Goal: Task Accomplishment & Management: Complete application form

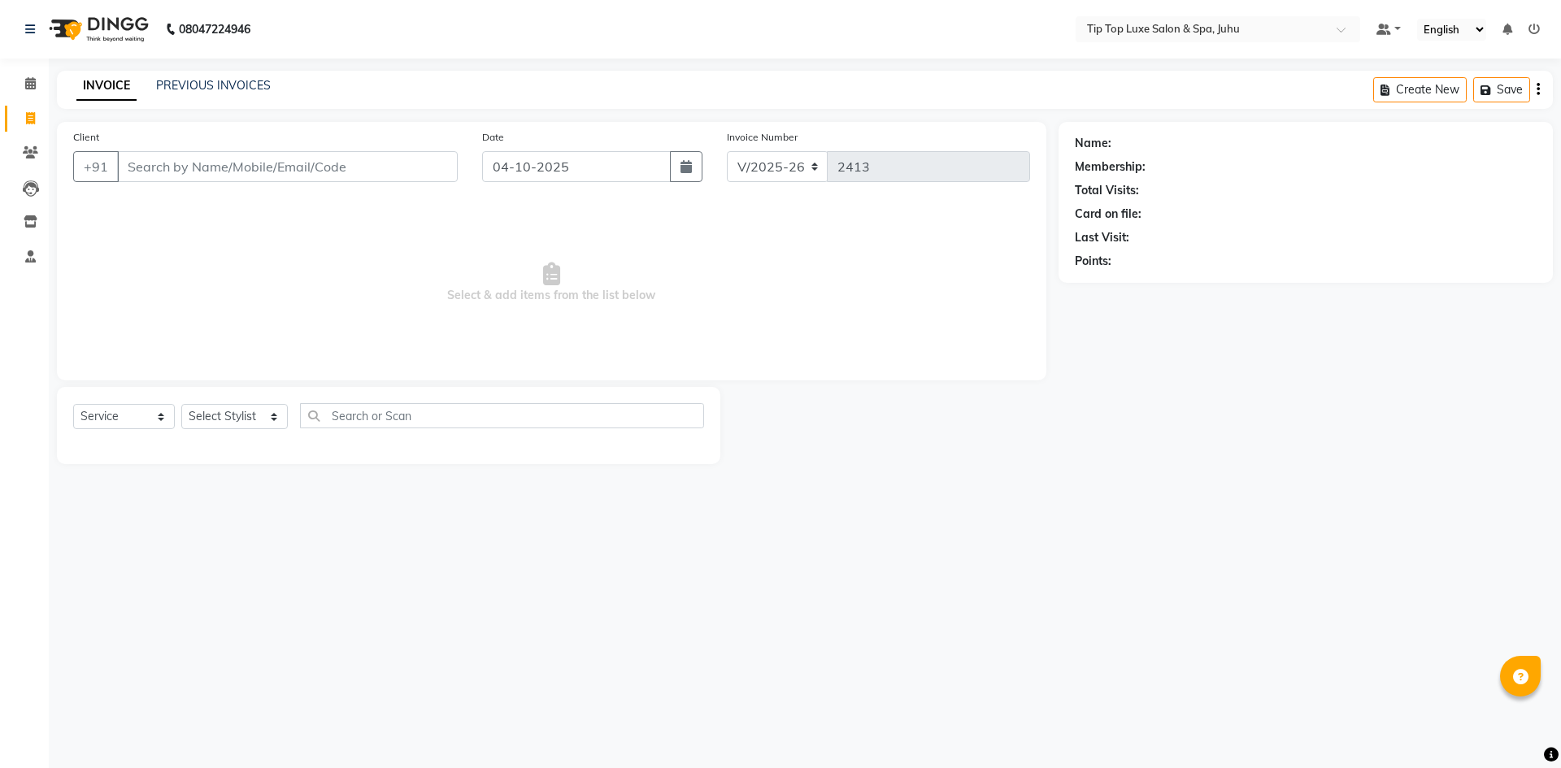
select select "8298"
select select "service"
click at [301, 175] on input "Client" at bounding box center [287, 166] width 341 height 31
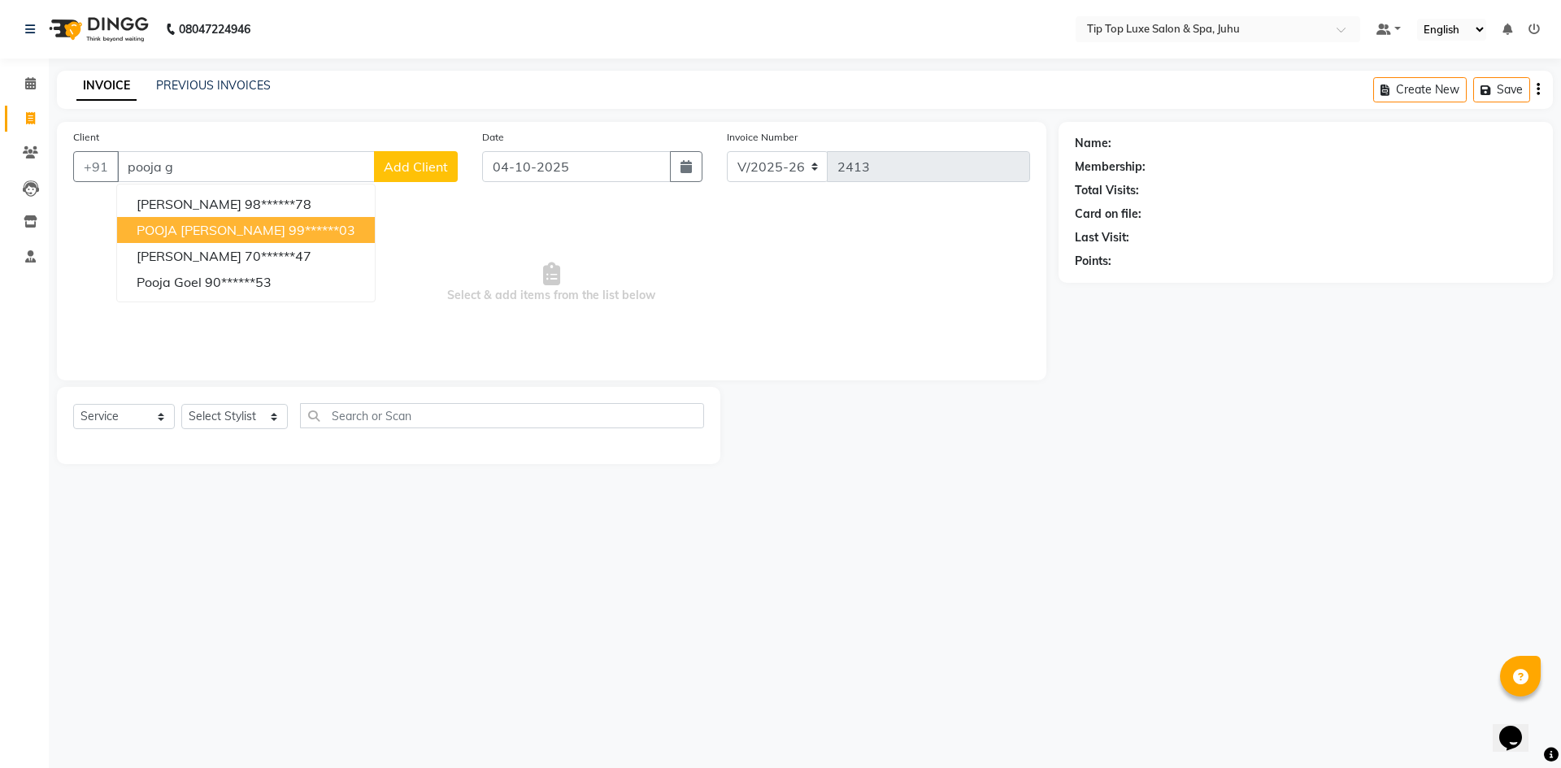
click at [289, 222] on ngb-highlight "99******03" at bounding box center [322, 230] width 67 height 16
type input "99******03"
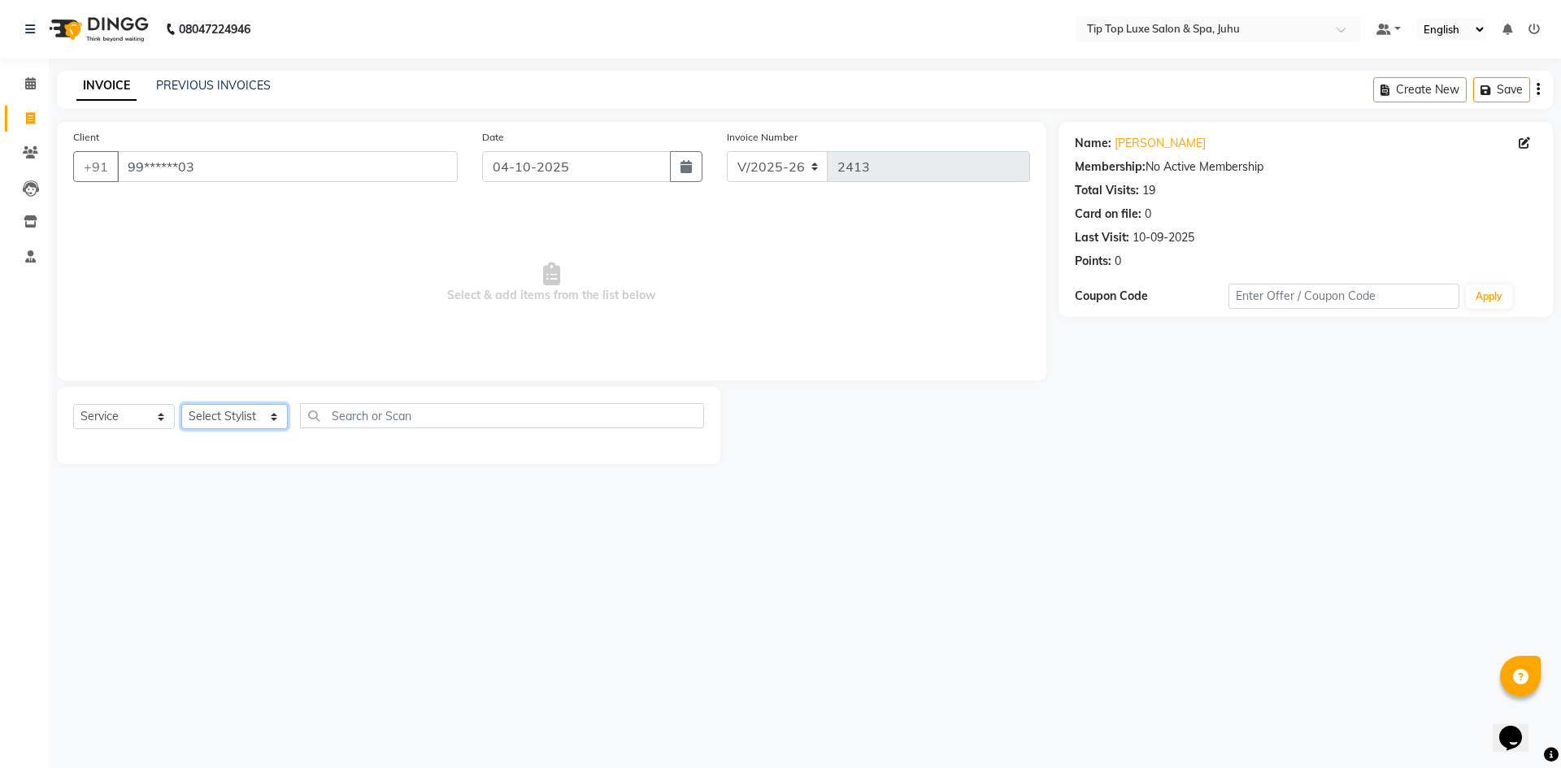
click at [215, 413] on select "Select Stylist [PERSON_NAME] admin [PERSON_NAME] creado ANAO [PERSON_NAME] Jyot…" at bounding box center [234, 416] width 106 height 25
select select "82314"
click at [181, 404] on select "Select Stylist [PERSON_NAME] admin [PERSON_NAME] creado ANAO [PERSON_NAME] Jyot…" at bounding box center [234, 416] width 106 height 25
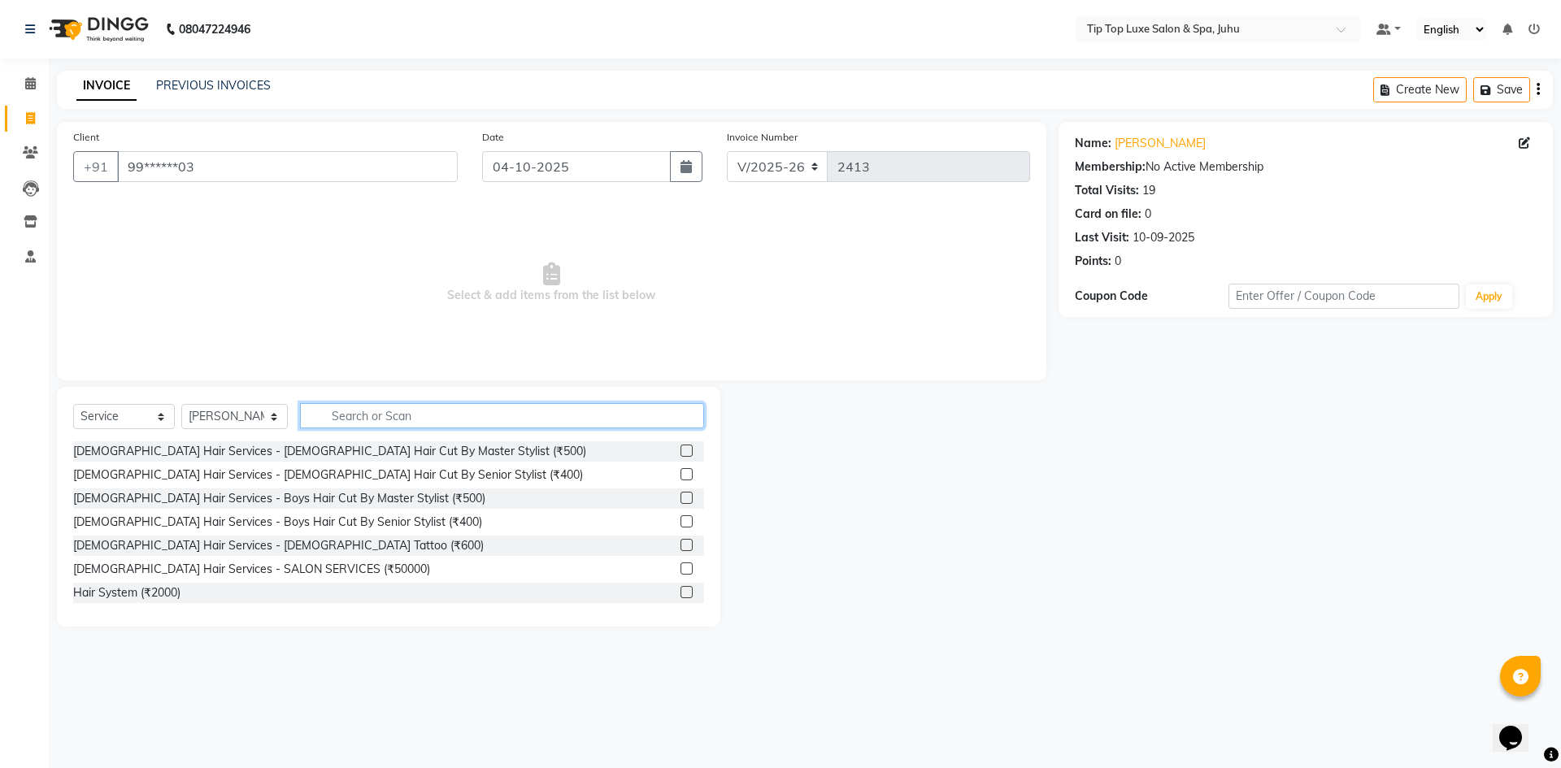
click at [492, 420] on input "text" at bounding box center [502, 415] width 405 height 25
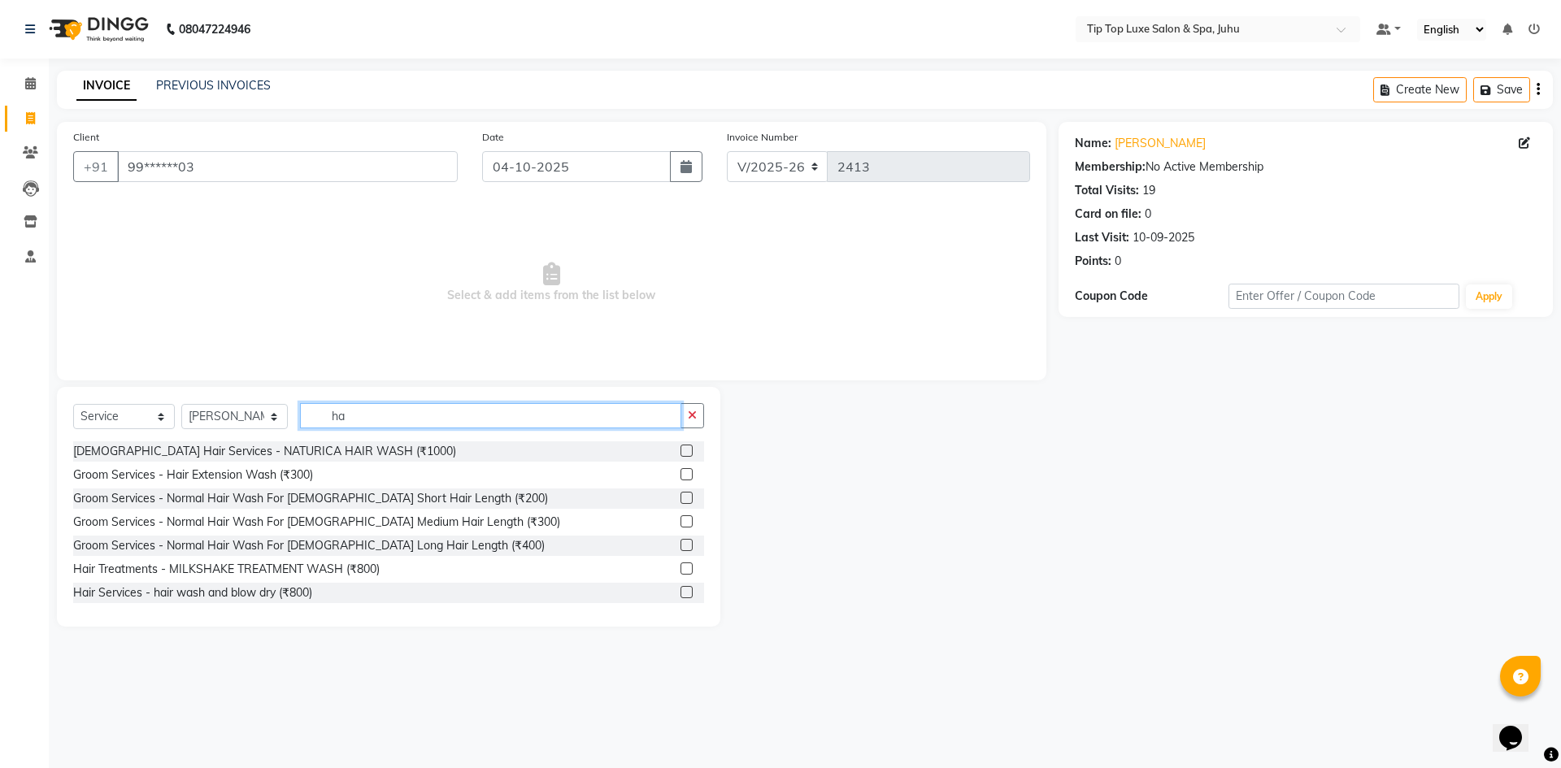
type input "h"
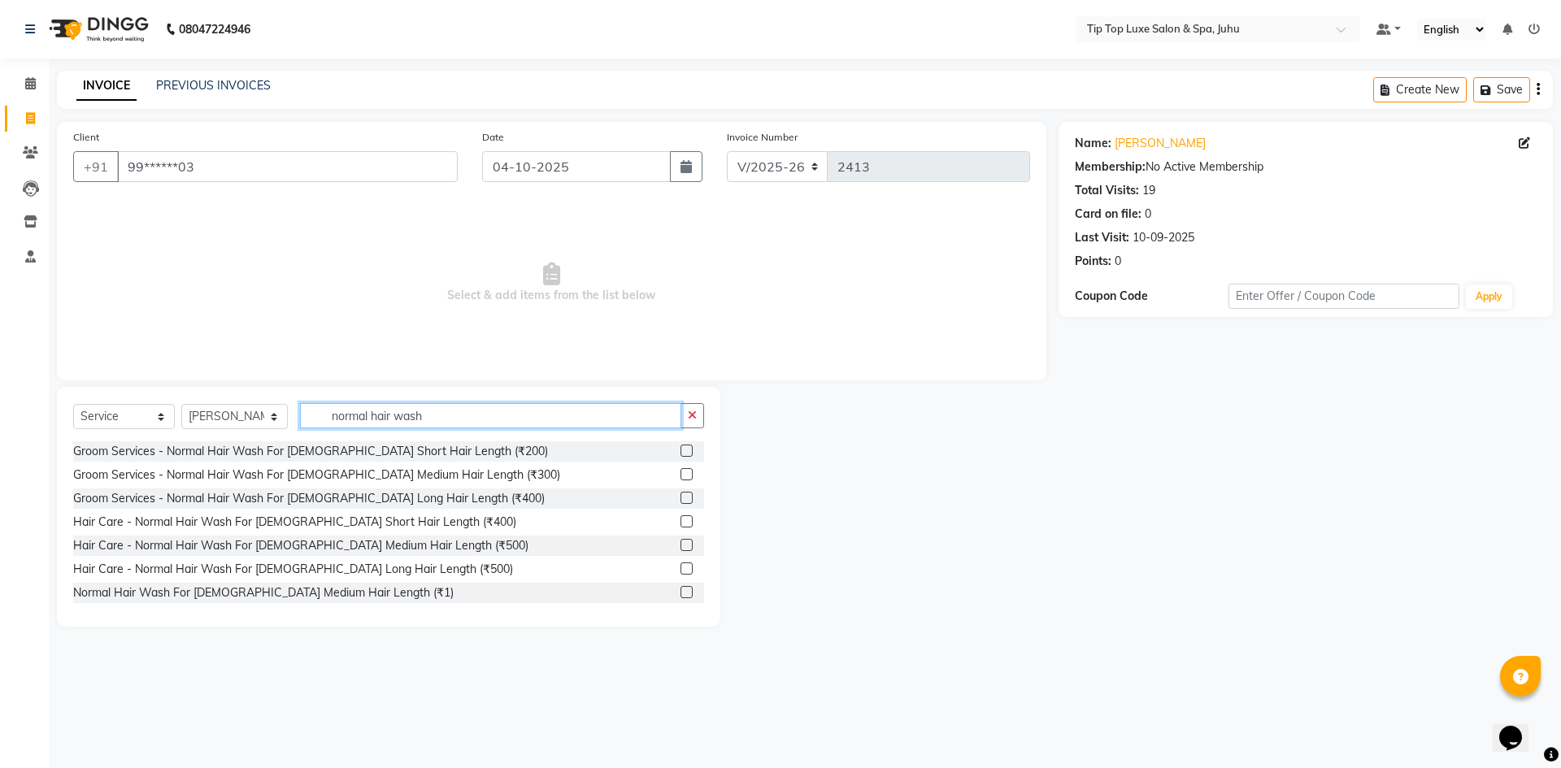
type input "normal hair wash"
click at [680, 545] on label at bounding box center [686, 545] width 12 height 12
click at [680, 545] on input "checkbox" at bounding box center [685, 546] width 11 height 11
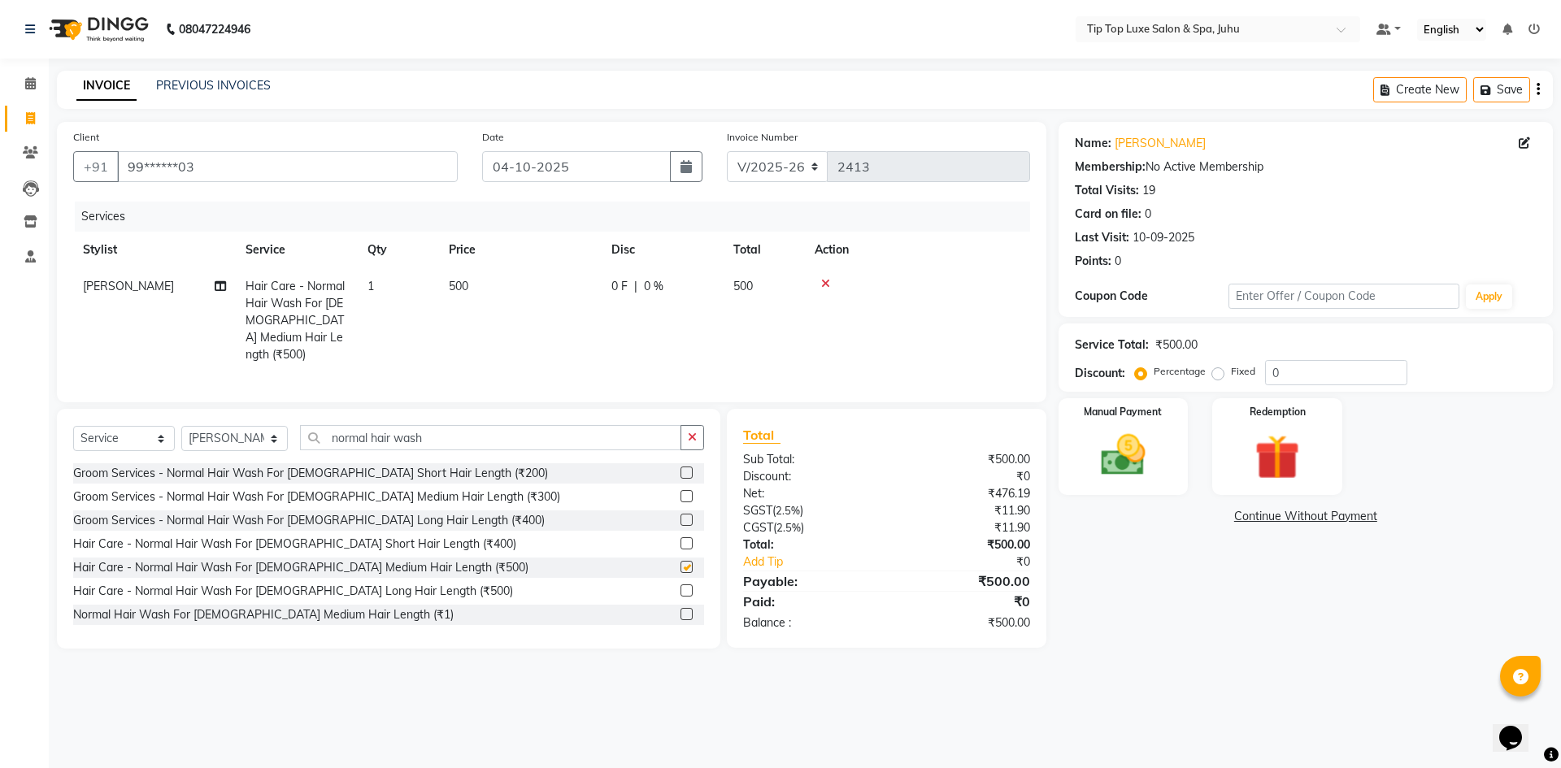
checkbox input "false"
click at [693, 436] on icon "button" at bounding box center [692, 437] width 9 height 11
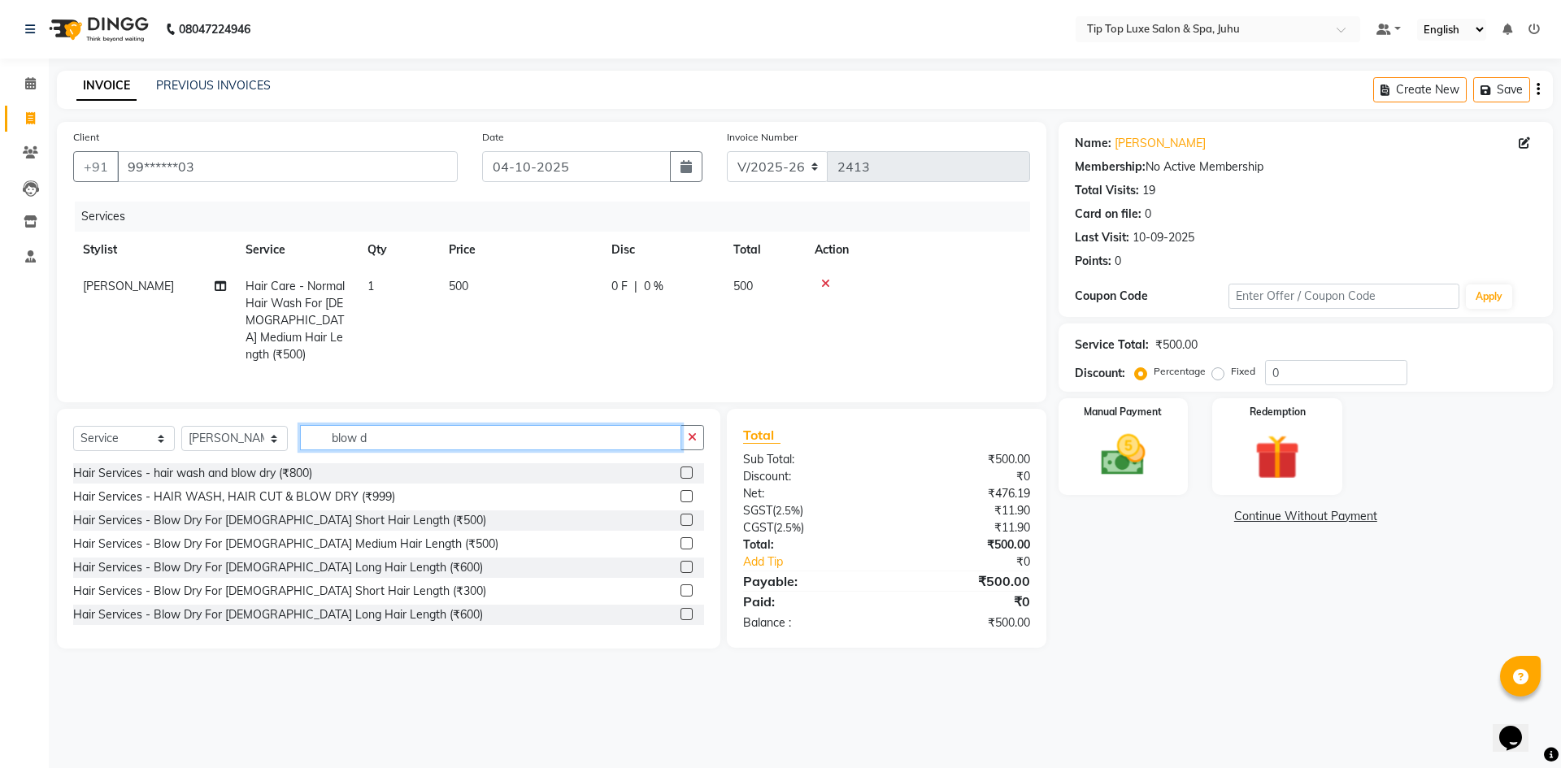
type input "blow d"
click at [680, 537] on label at bounding box center [686, 543] width 12 height 12
click at [680, 539] on input "checkbox" at bounding box center [685, 544] width 11 height 11
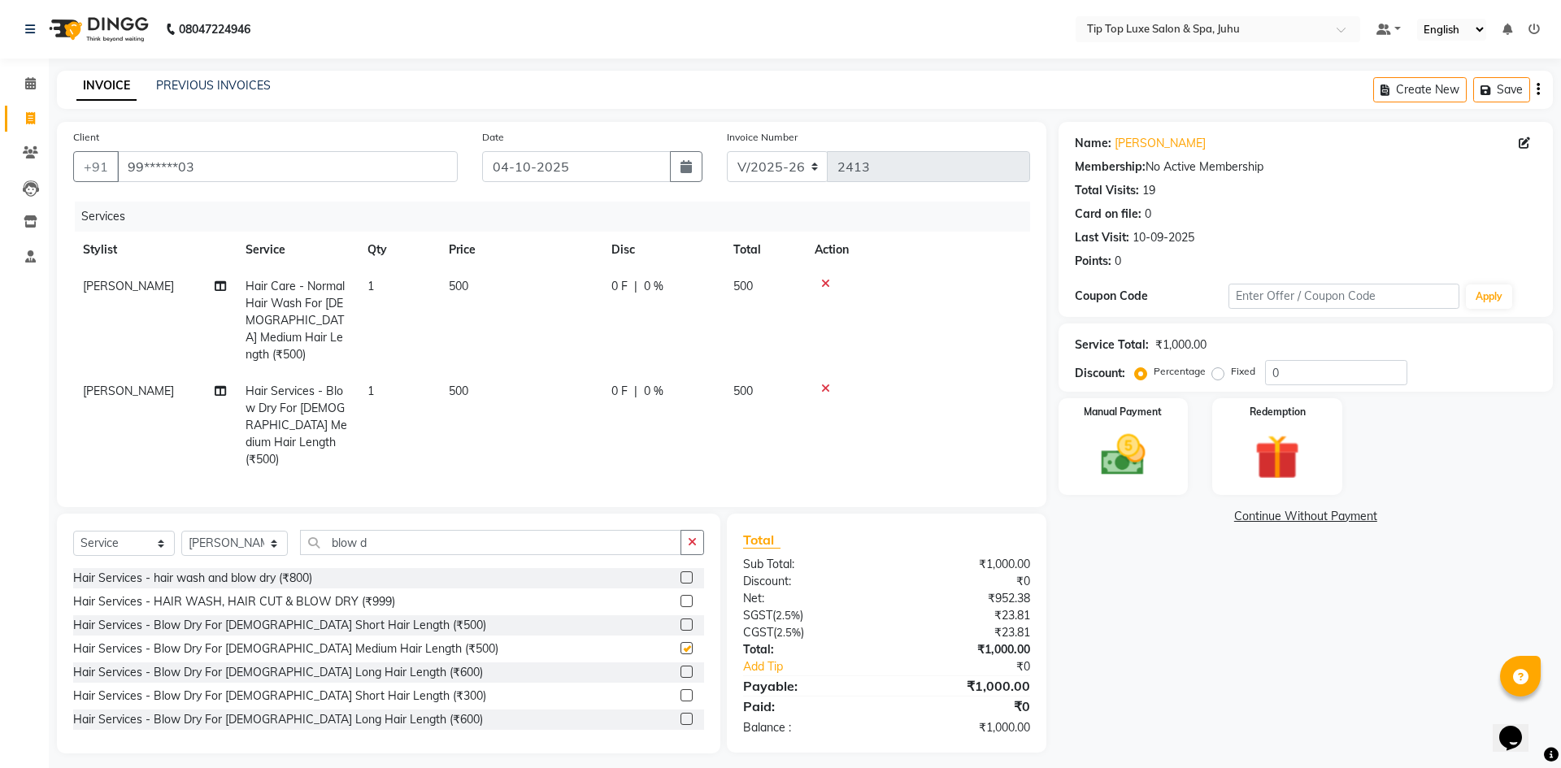
checkbox input "false"
click at [1269, 374] on input "0" at bounding box center [1336, 372] width 142 height 25
type input "20"
click at [907, 373] on td at bounding box center [917, 425] width 225 height 105
click at [1119, 465] on img at bounding box center [1123, 455] width 76 height 54
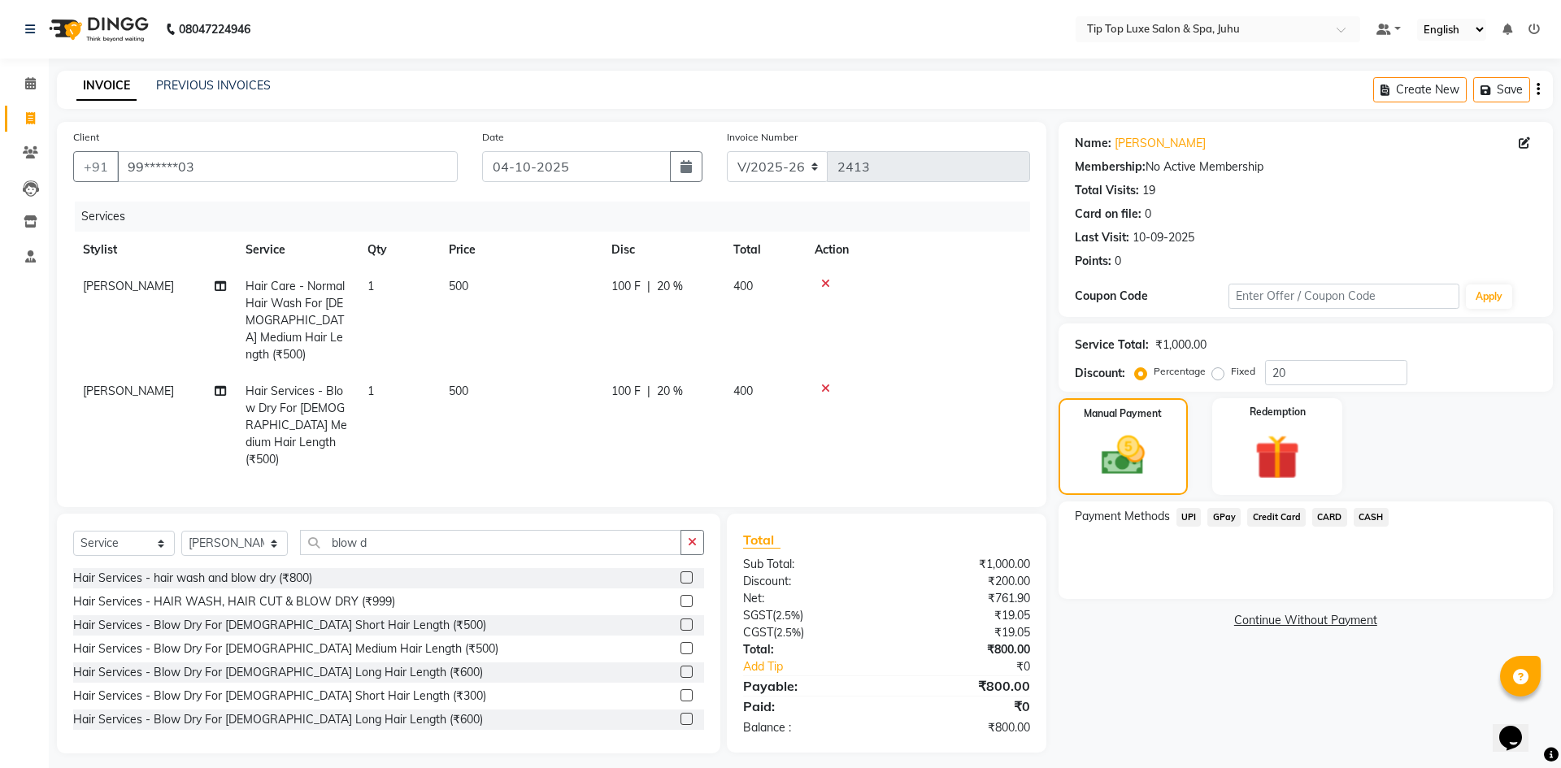
click at [1193, 518] on span "UPI" at bounding box center [1188, 517] width 25 height 19
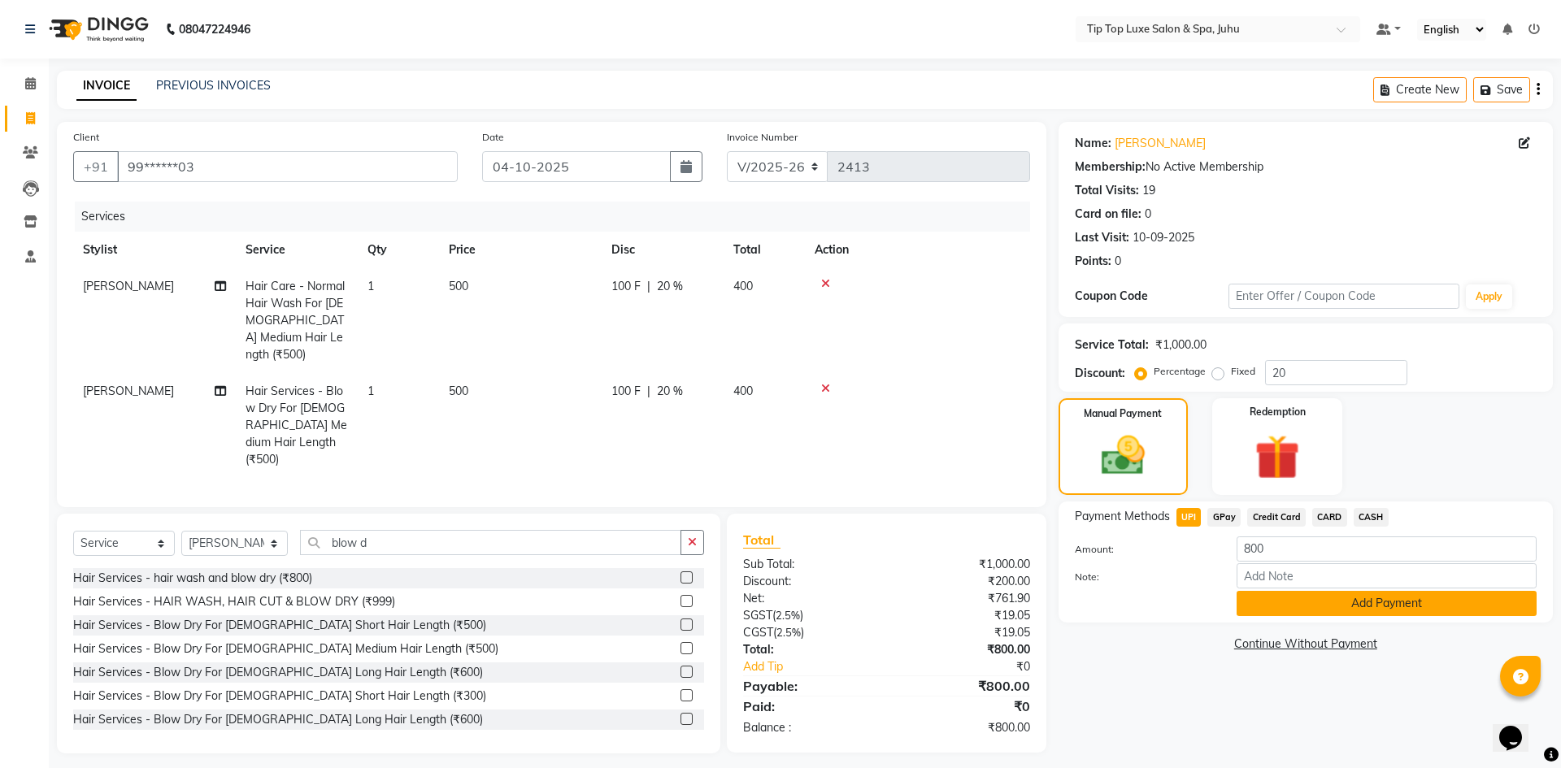
click at [1271, 597] on button "Add Payment" at bounding box center [1386, 603] width 300 height 25
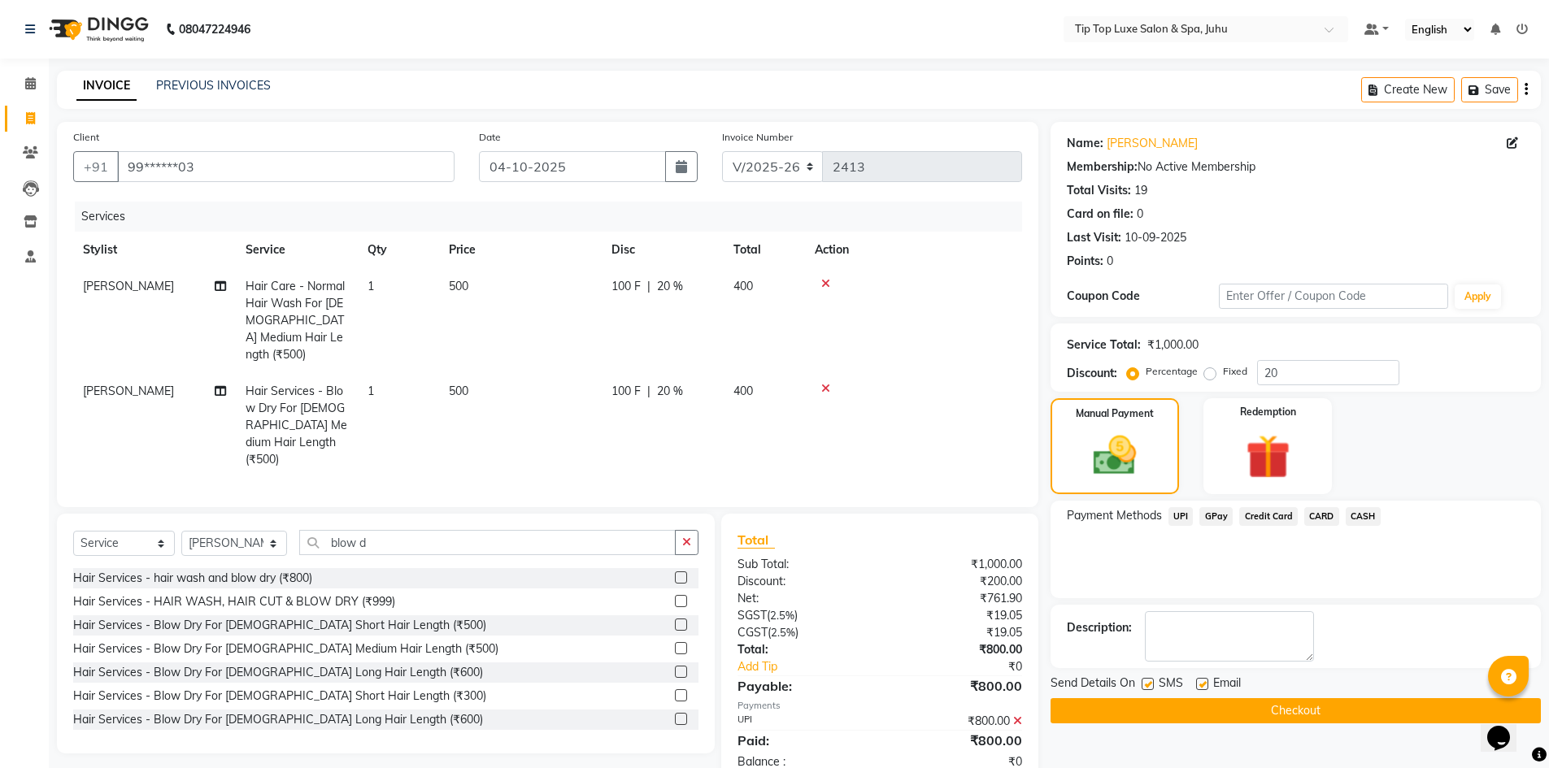
click at [1238, 711] on button "Checkout" at bounding box center [1295, 710] width 490 height 25
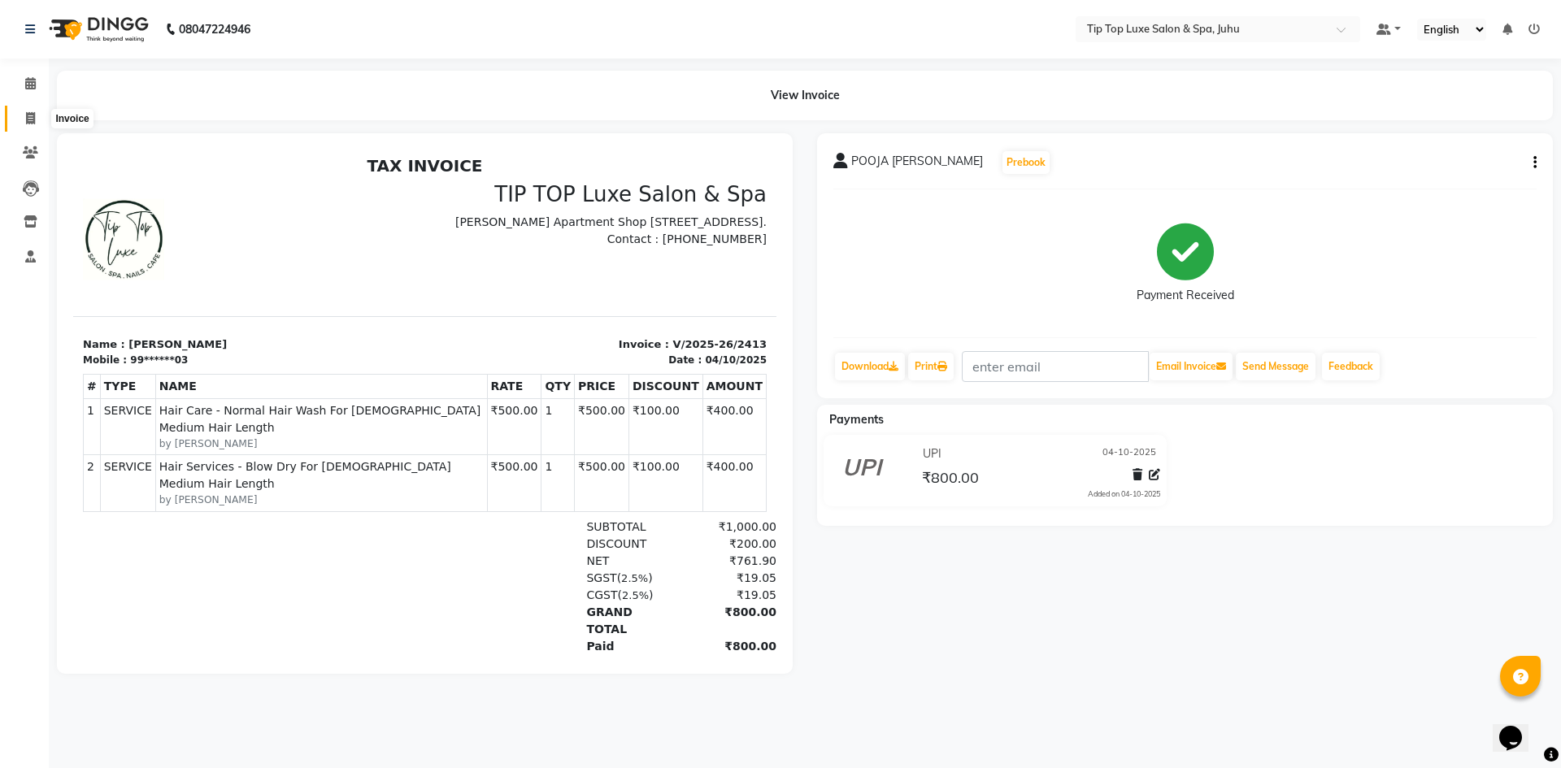
click at [31, 122] on icon at bounding box center [30, 118] width 9 height 12
select select "service"
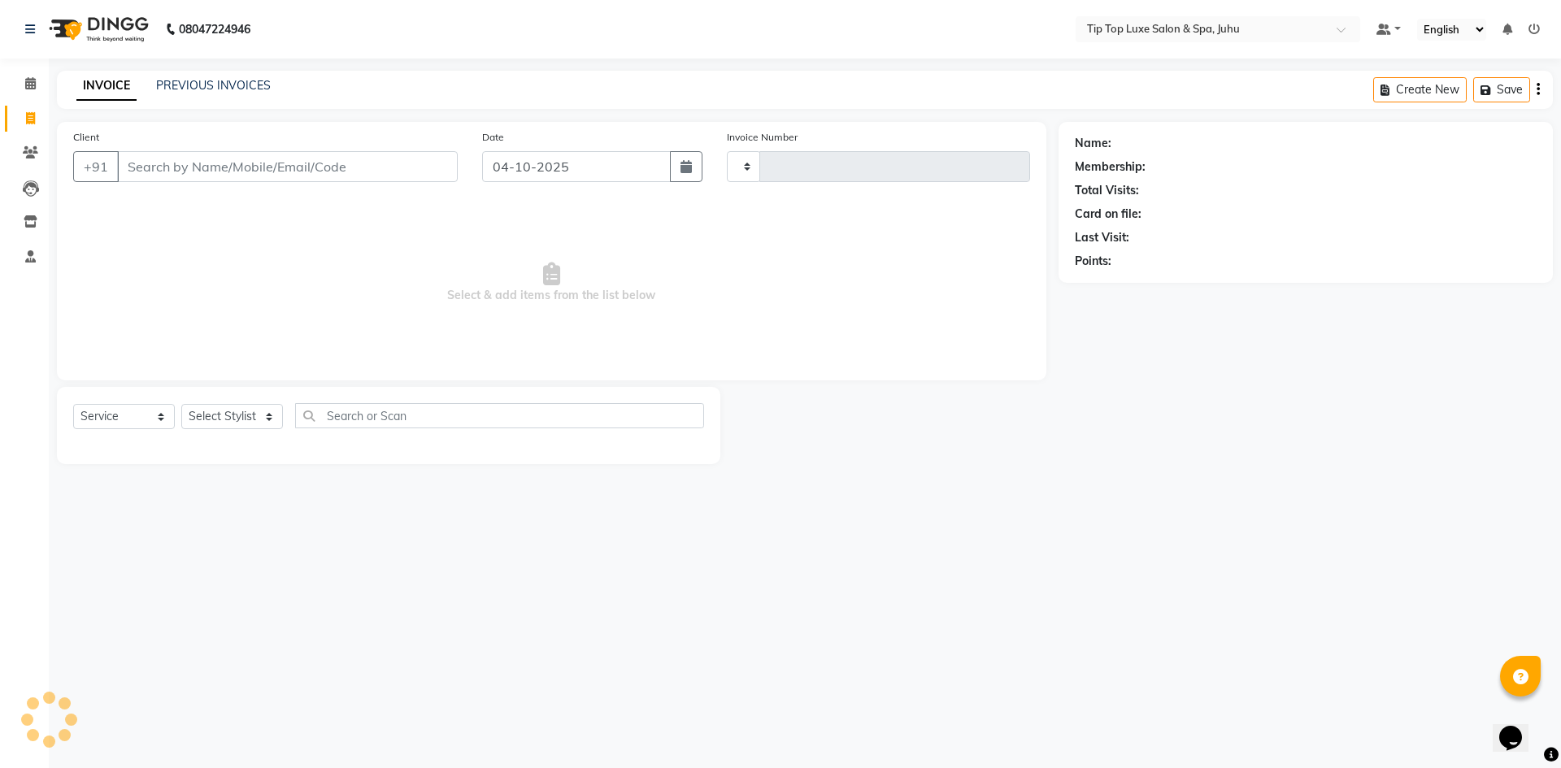
type input "2414"
select select "8298"
click at [139, 160] on input "Client" at bounding box center [287, 166] width 341 height 31
click at [254, 160] on input "Client" at bounding box center [287, 166] width 341 height 31
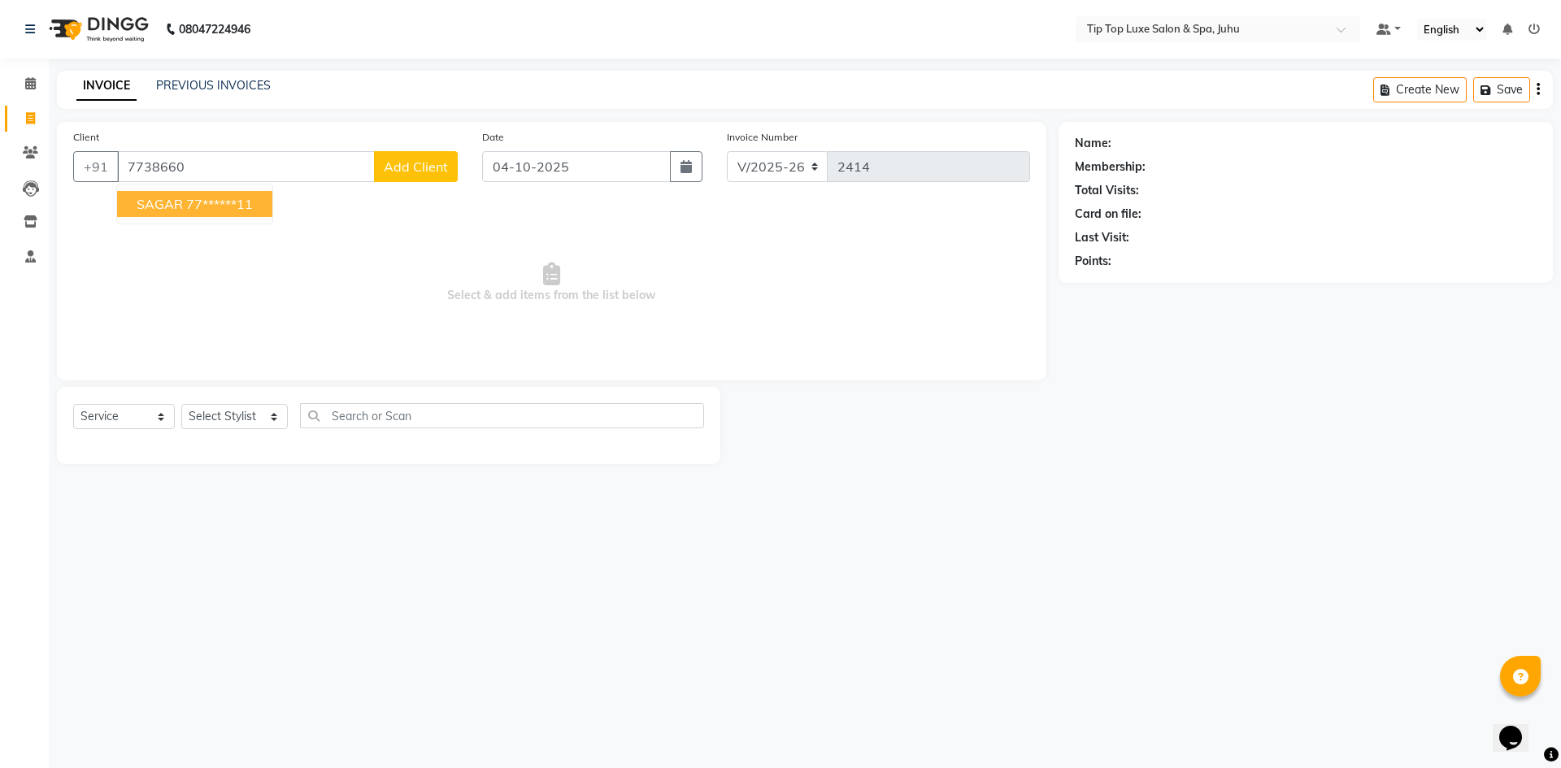
click at [235, 202] on ngb-highlight "77******11" at bounding box center [219, 204] width 67 height 16
type input "77******11"
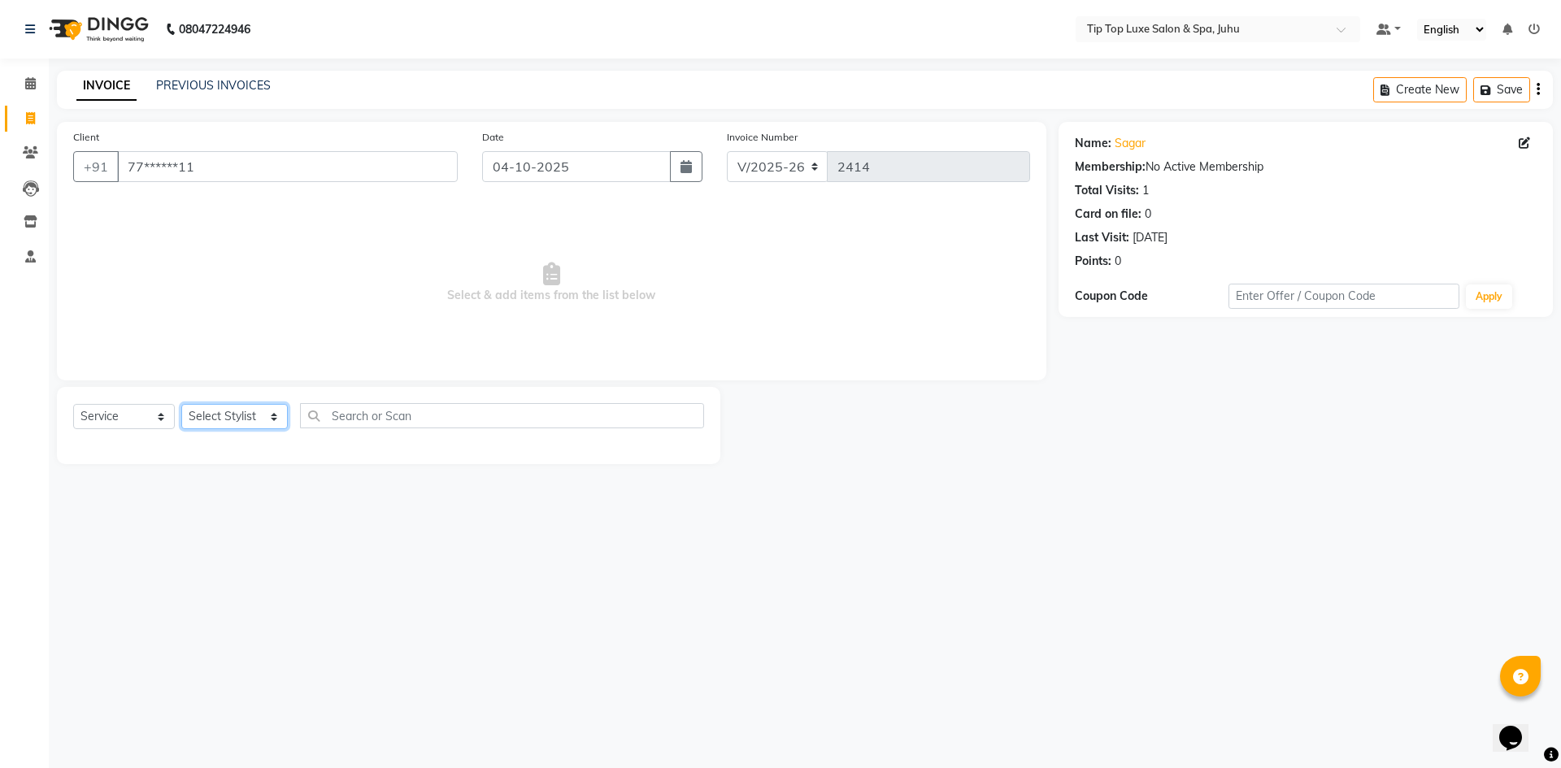
click at [206, 423] on select "Select Stylist [PERSON_NAME] admin [PERSON_NAME] creado ANAO [PERSON_NAME] Jyot…" at bounding box center [234, 416] width 106 height 25
select select "82313"
click at [181, 404] on select "Select Stylist [PERSON_NAME] admin [PERSON_NAME] creado ANAO [PERSON_NAME] Jyot…" at bounding box center [234, 416] width 106 height 25
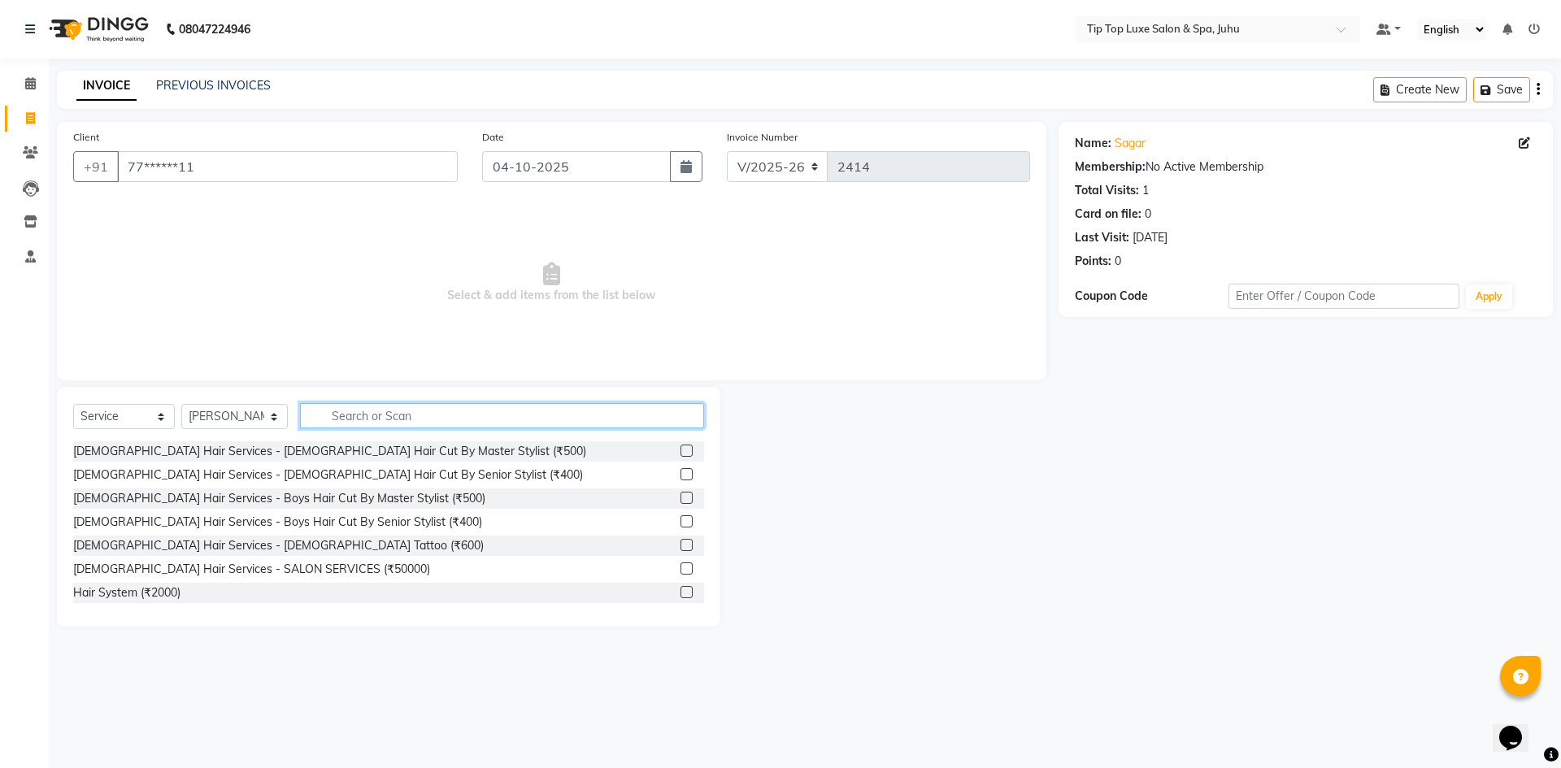
click at [404, 415] on input "text" at bounding box center [502, 415] width 405 height 25
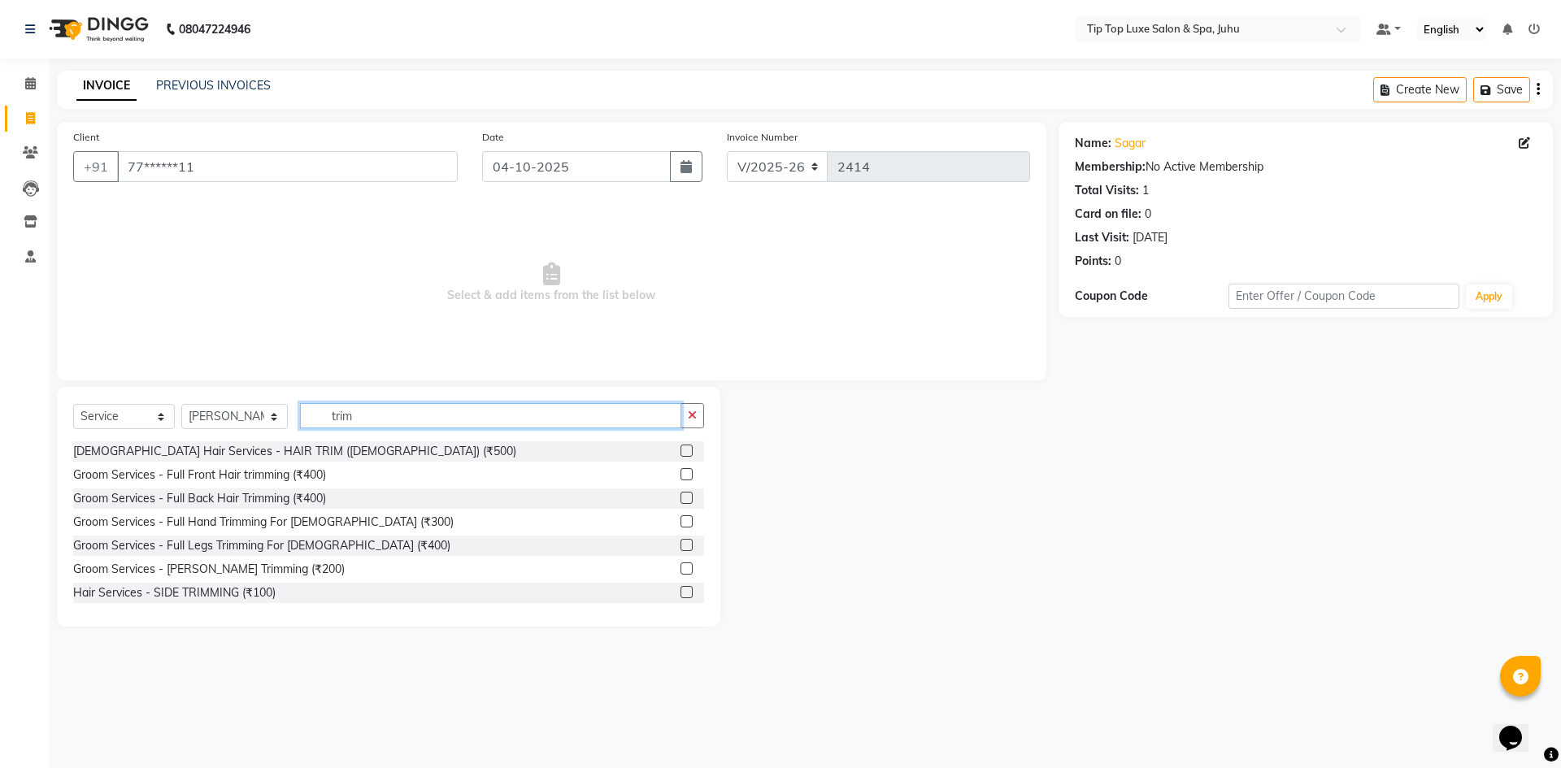
type input "trim"
click at [680, 571] on label at bounding box center [686, 569] width 12 height 12
click at [680, 571] on input "checkbox" at bounding box center [685, 569] width 11 height 11
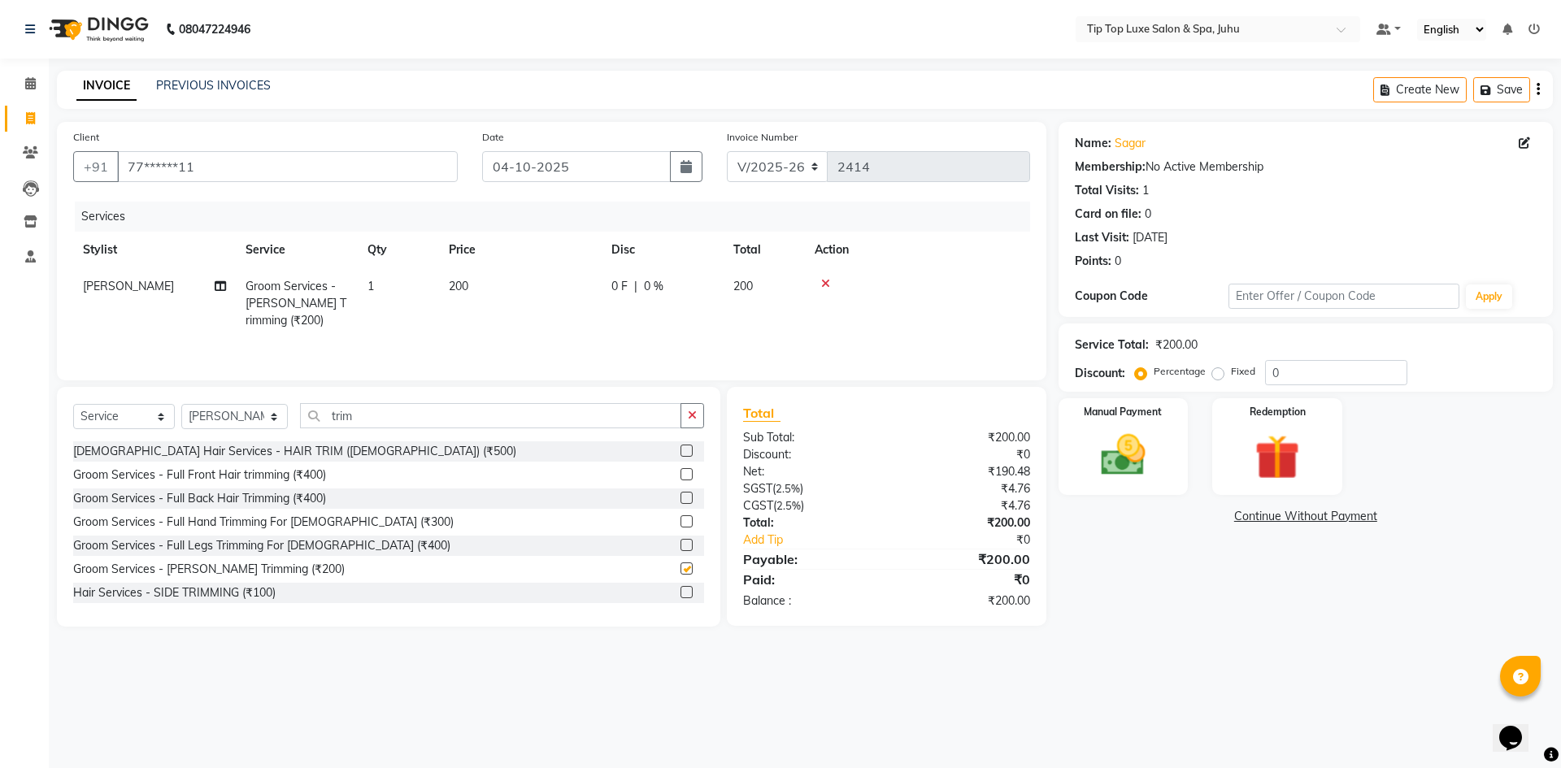
checkbox input "false"
click at [1524, 147] on icon at bounding box center [1524, 142] width 11 height 11
select select "[DEMOGRAPHIC_DATA]"
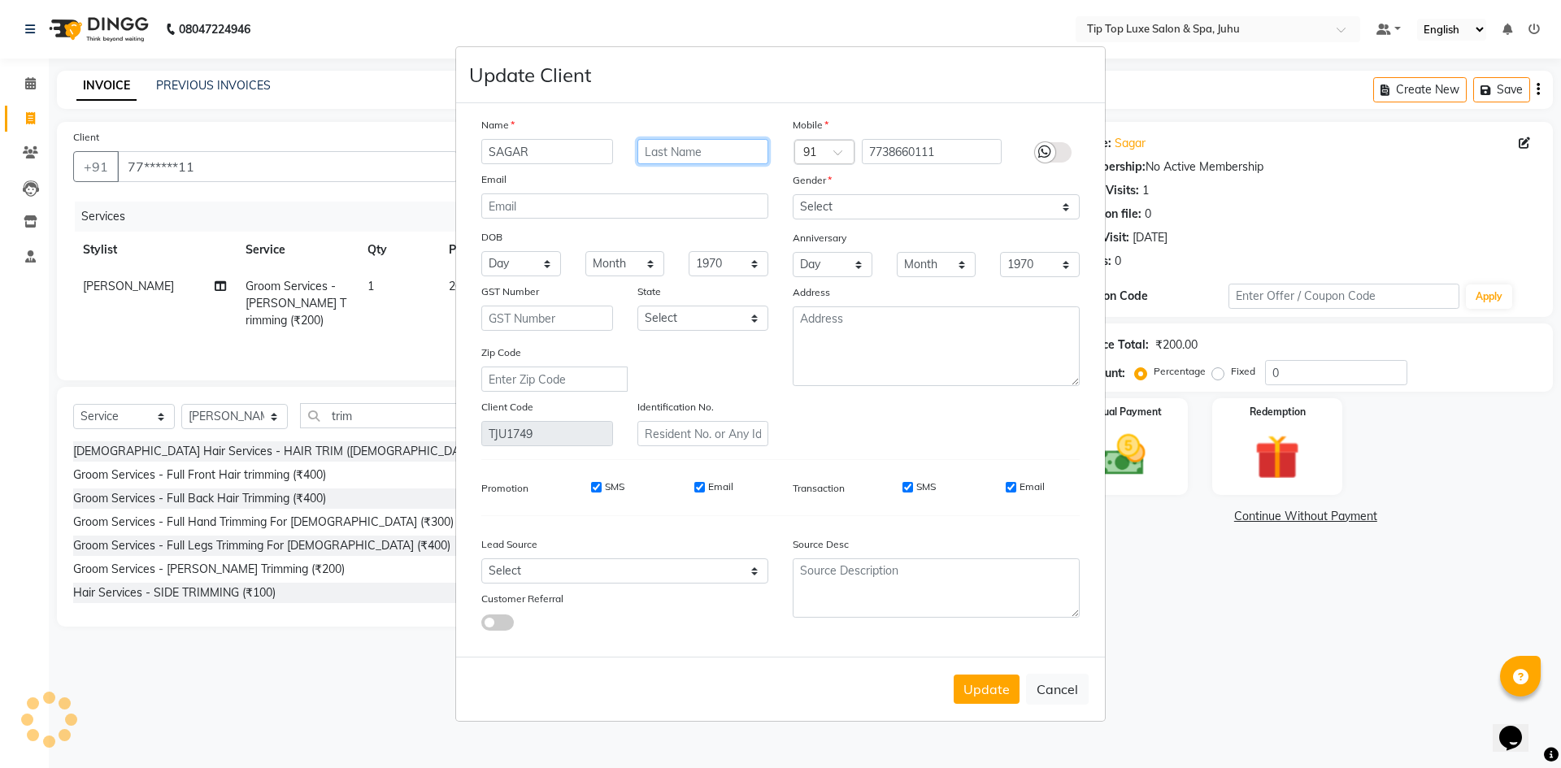
click at [728, 149] on input "text" at bounding box center [703, 151] width 132 height 25
type input "s"
type input "SHETTY"
click at [993, 689] on button "Update" at bounding box center [987, 689] width 66 height 29
select select
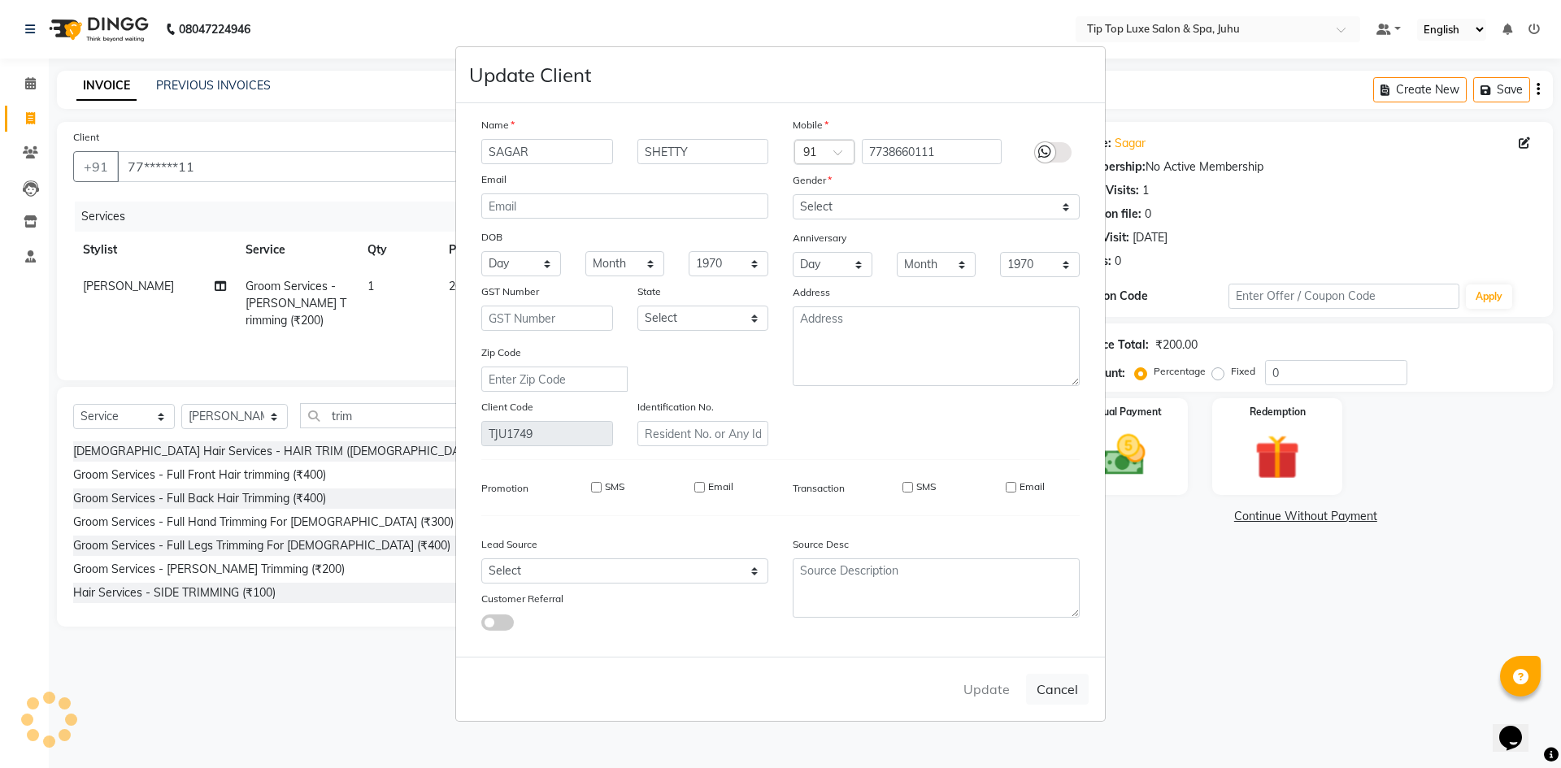
select select
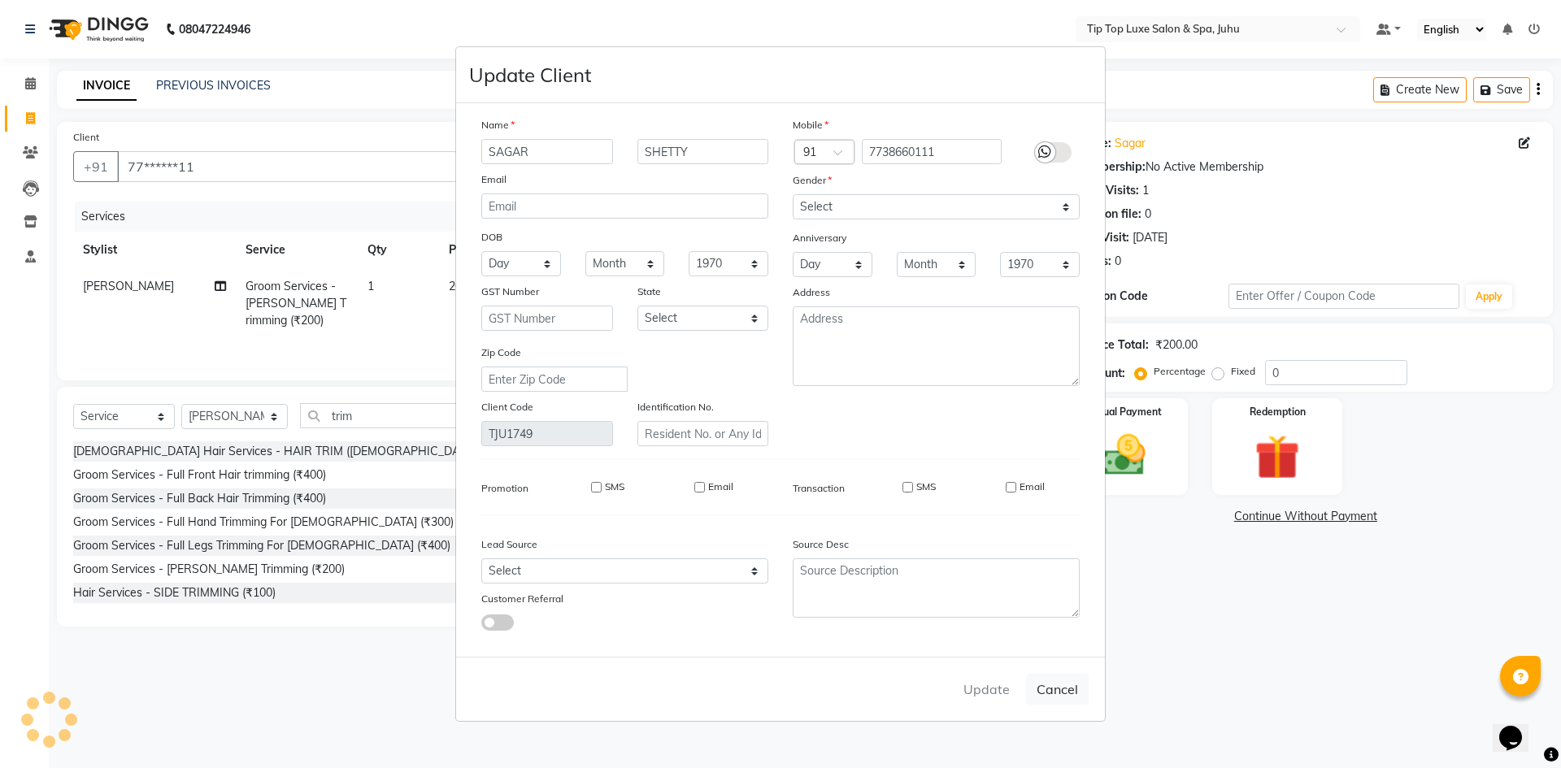
select select
checkbox input "false"
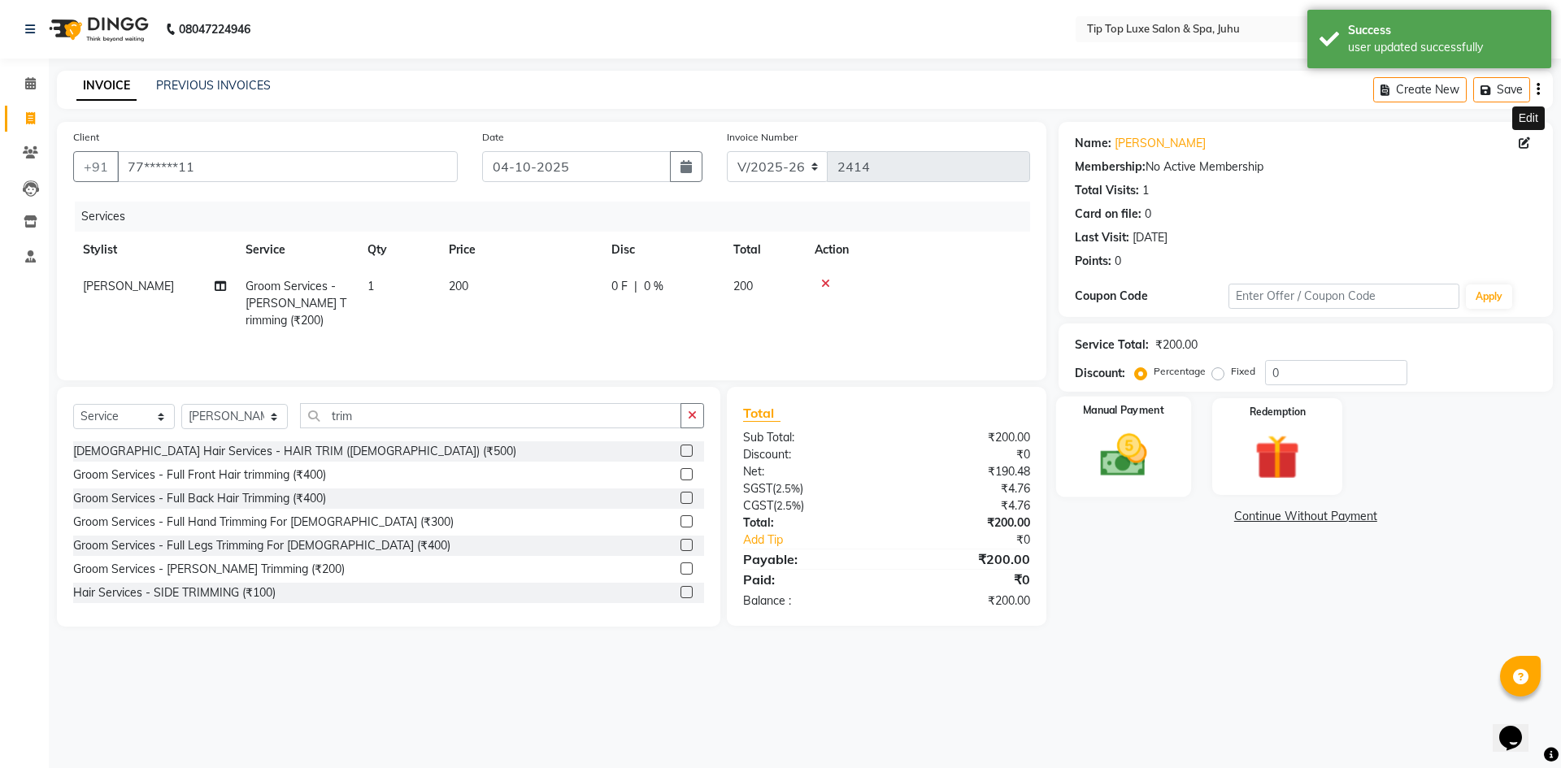
click at [1134, 460] on img at bounding box center [1123, 455] width 76 height 54
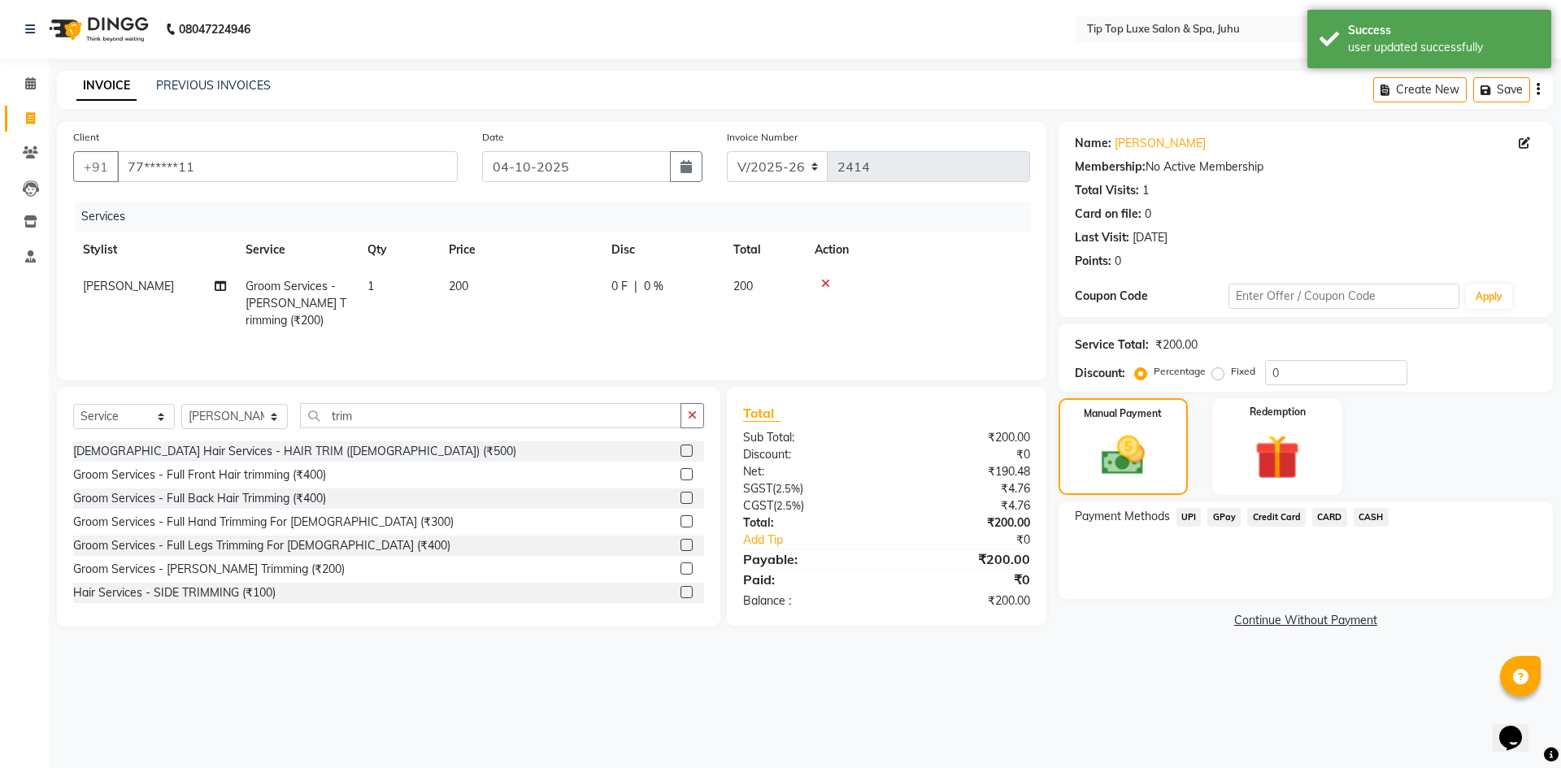
click at [1191, 515] on span "UPI" at bounding box center [1188, 517] width 25 height 19
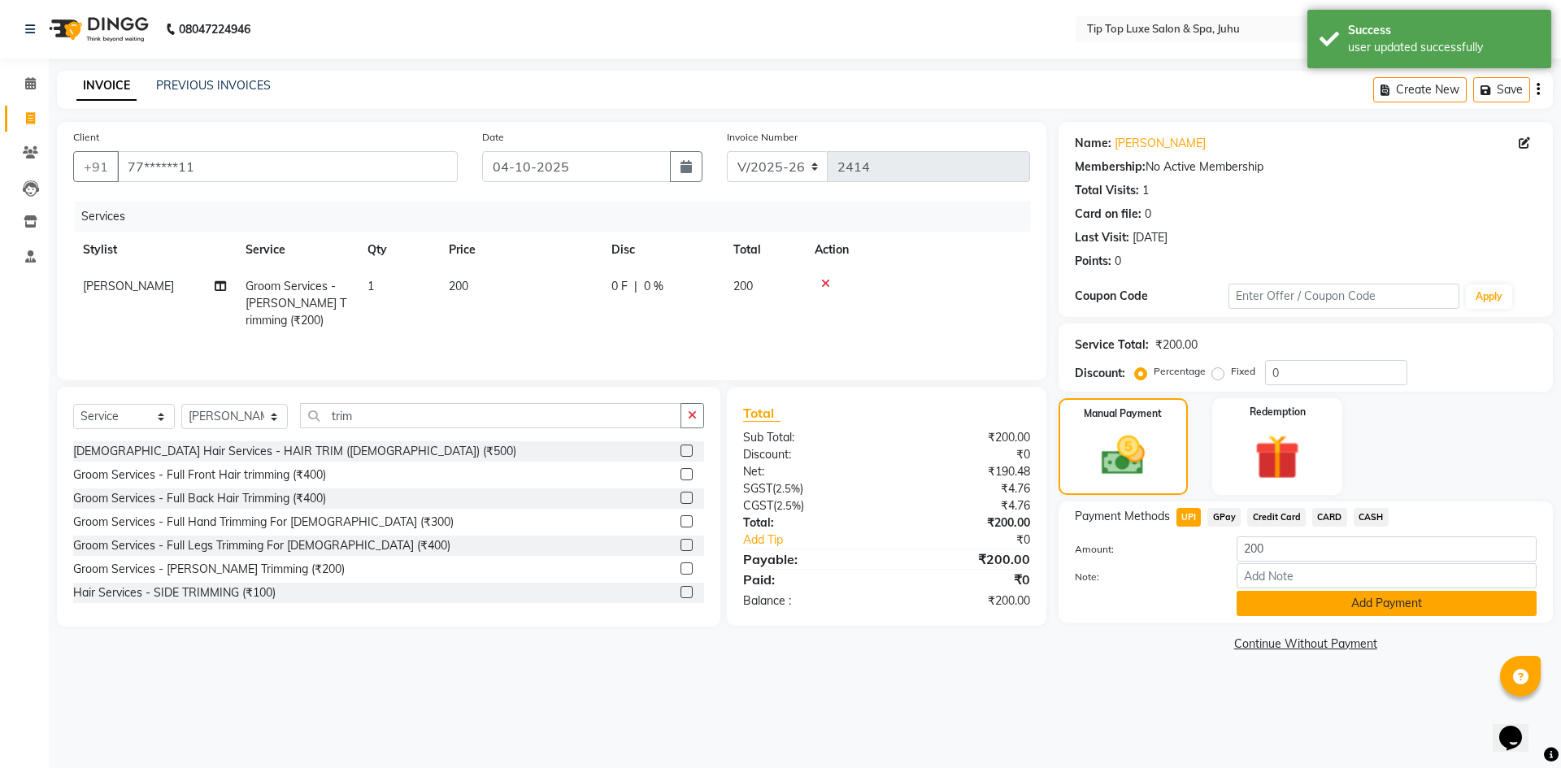
click at [1278, 607] on button "Add Payment" at bounding box center [1386, 603] width 300 height 25
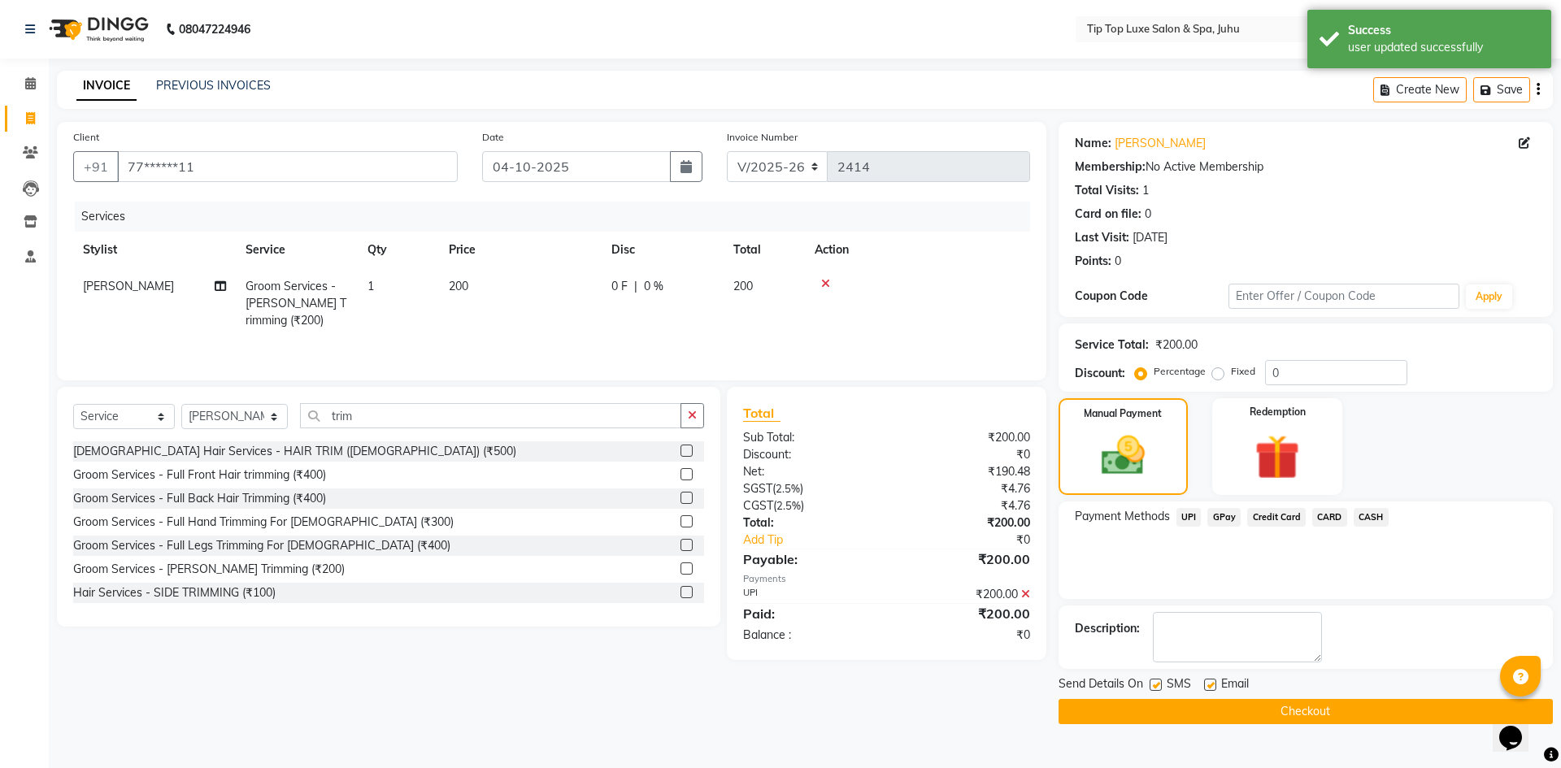
click at [1254, 717] on button "Checkout" at bounding box center [1305, 711] width 494 height 25
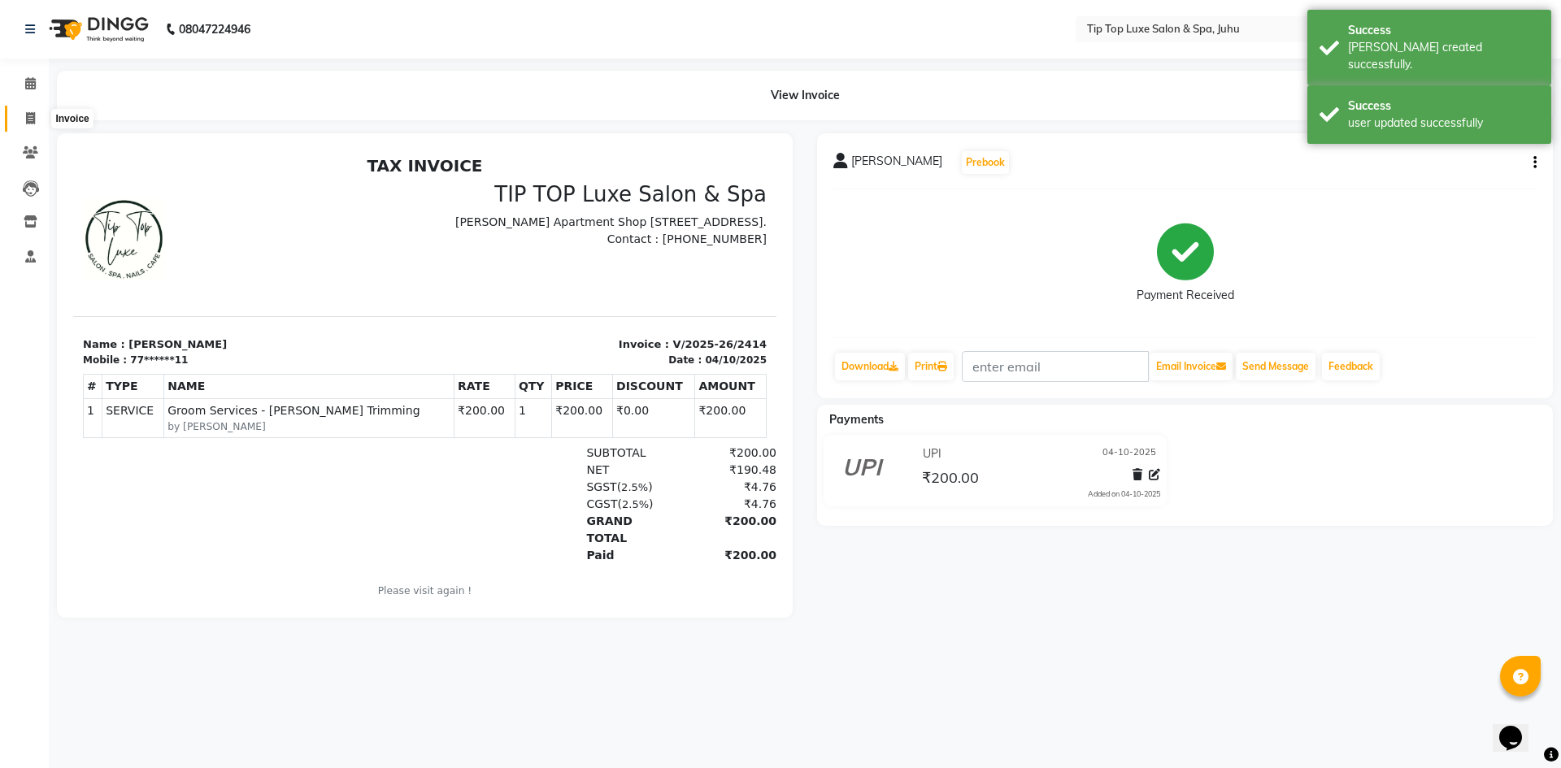
click at [41, 117] on span at bounding box center [30, 119] width 28 height 19
select select "8298"
select select "service"
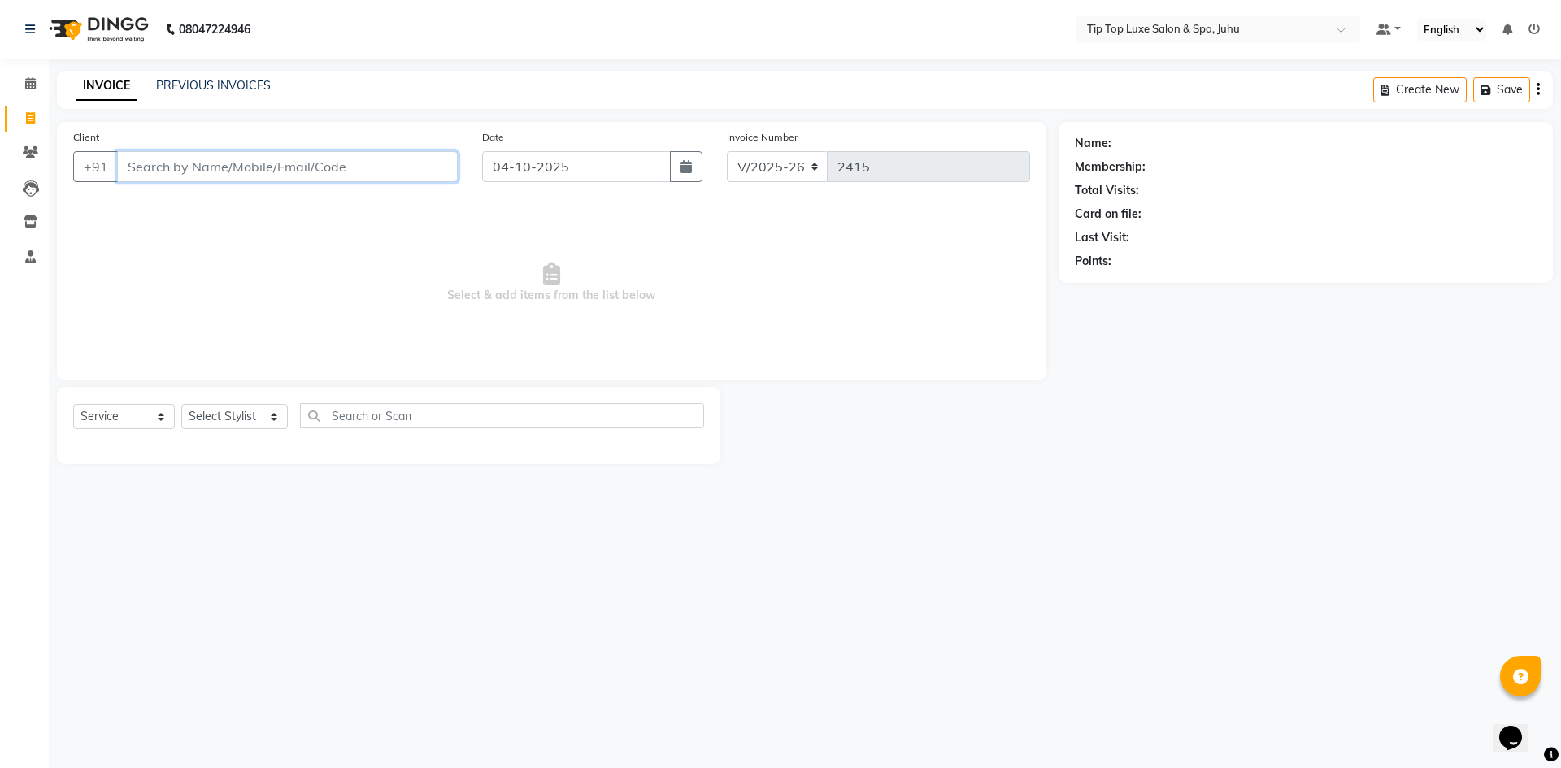
click at [335, 162] on input "Client" at bounding box center [287, 166] width 341 height 31
click at [266, 160] on input "Client" at bounding box center [287, 166] width 341 height 31
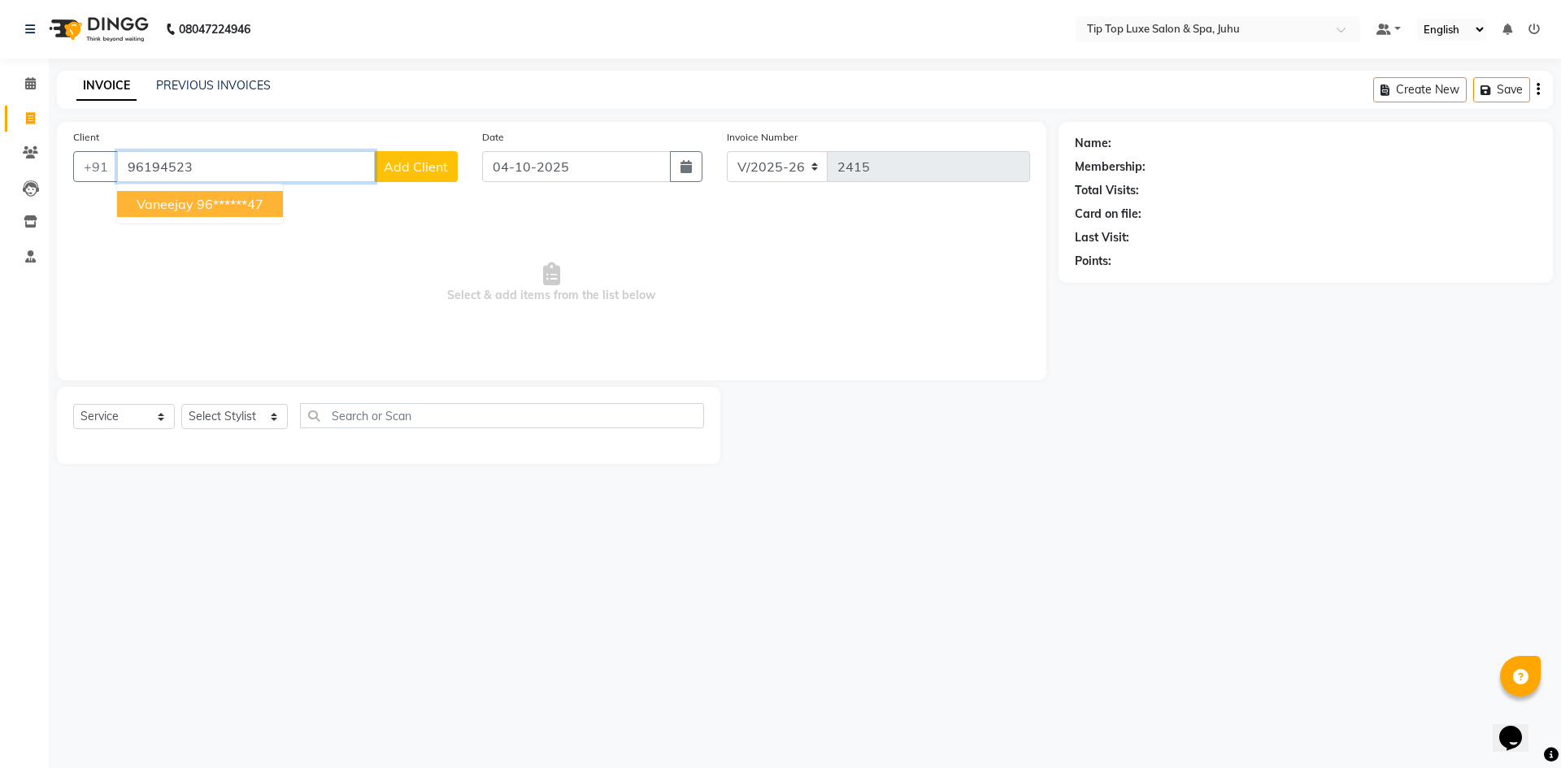
click at [192, 211] on span "vaneejay" at bounding box center [165, 204] width 57 height 16
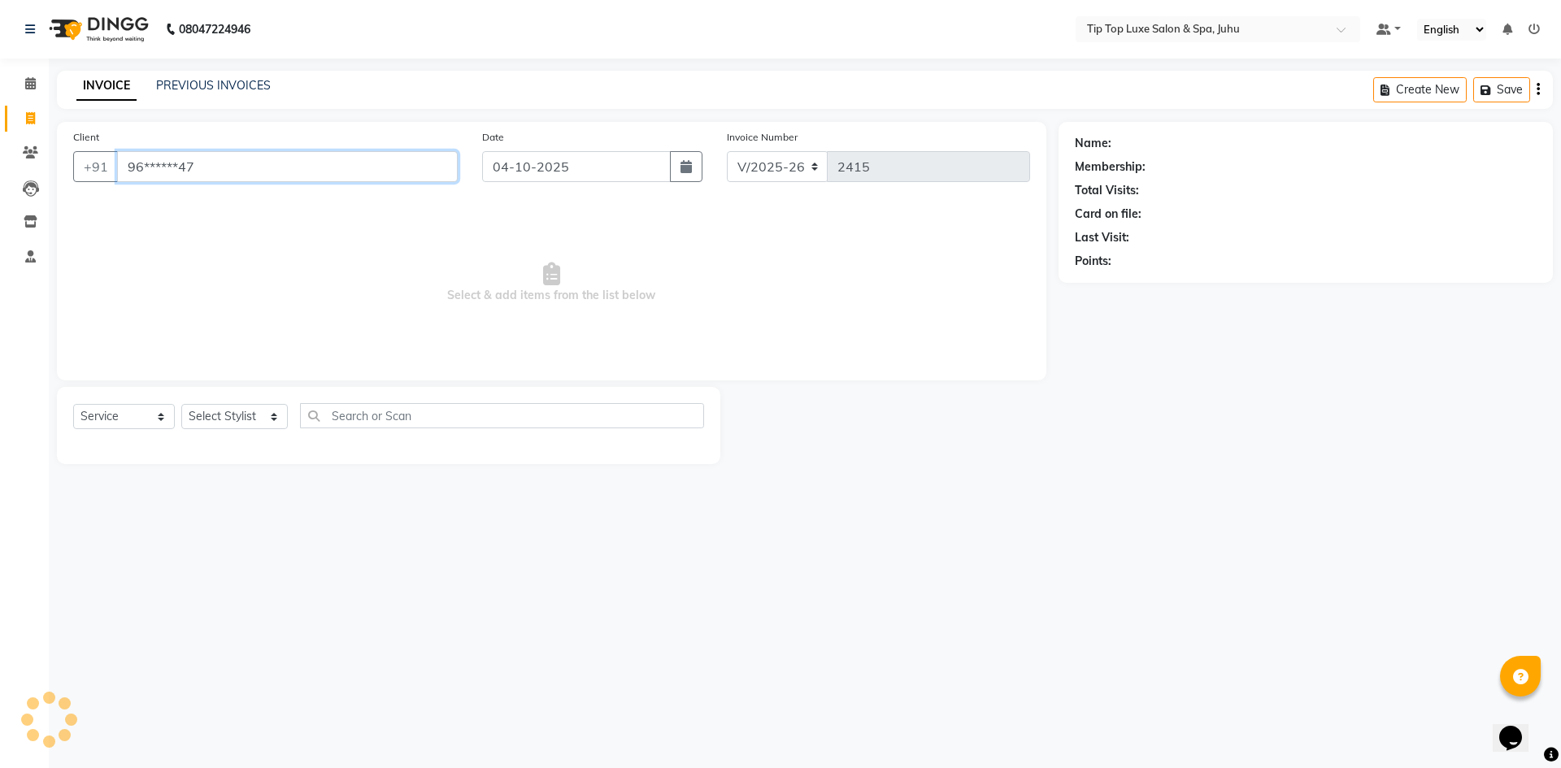
type input "96******47"
select select "1: Object"
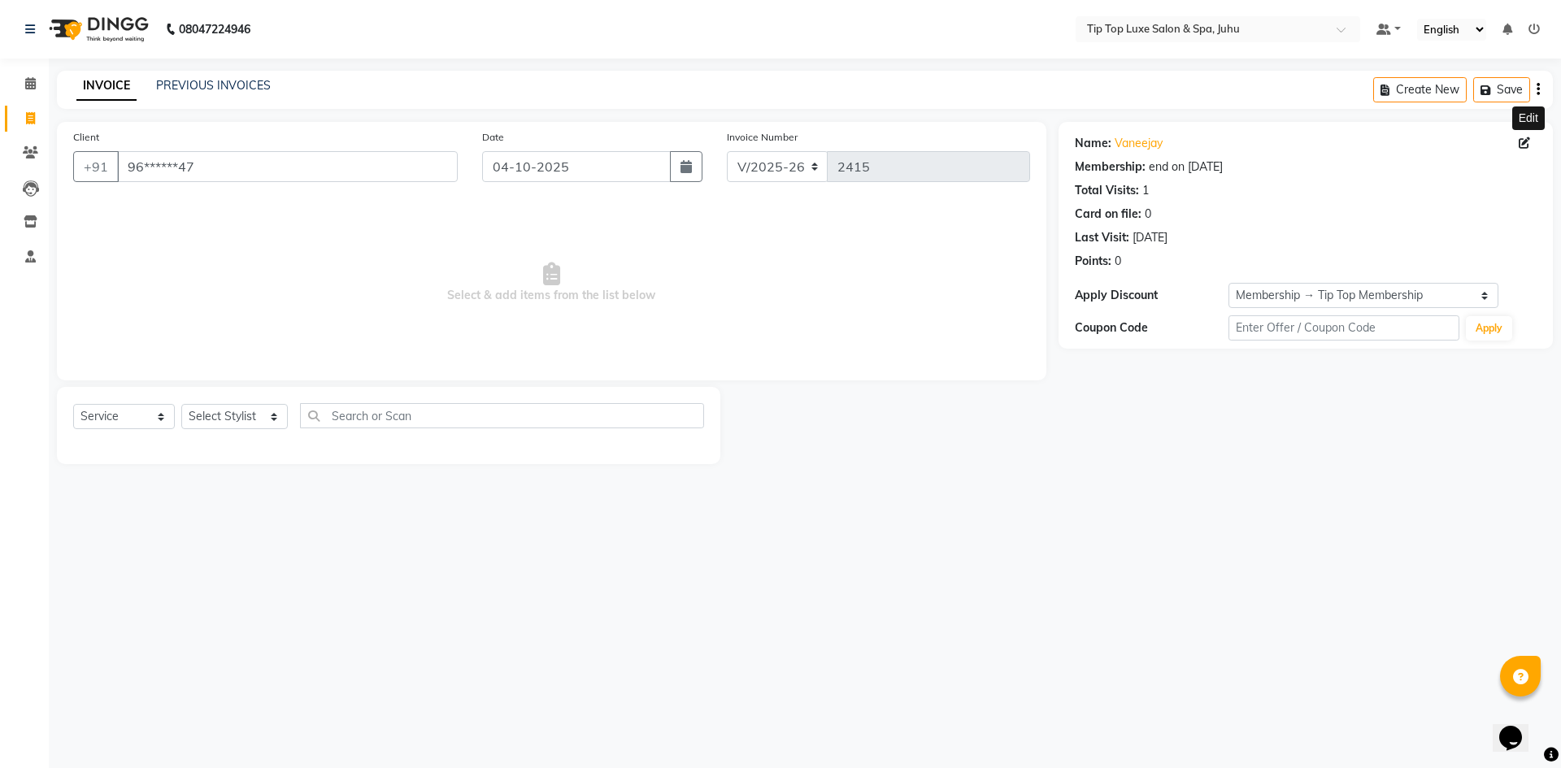
click at [1523, 141] on icon at bounding box center [1524, 142] width 11 height 11
select select "[DEMOGRAPHIC_DATA]"
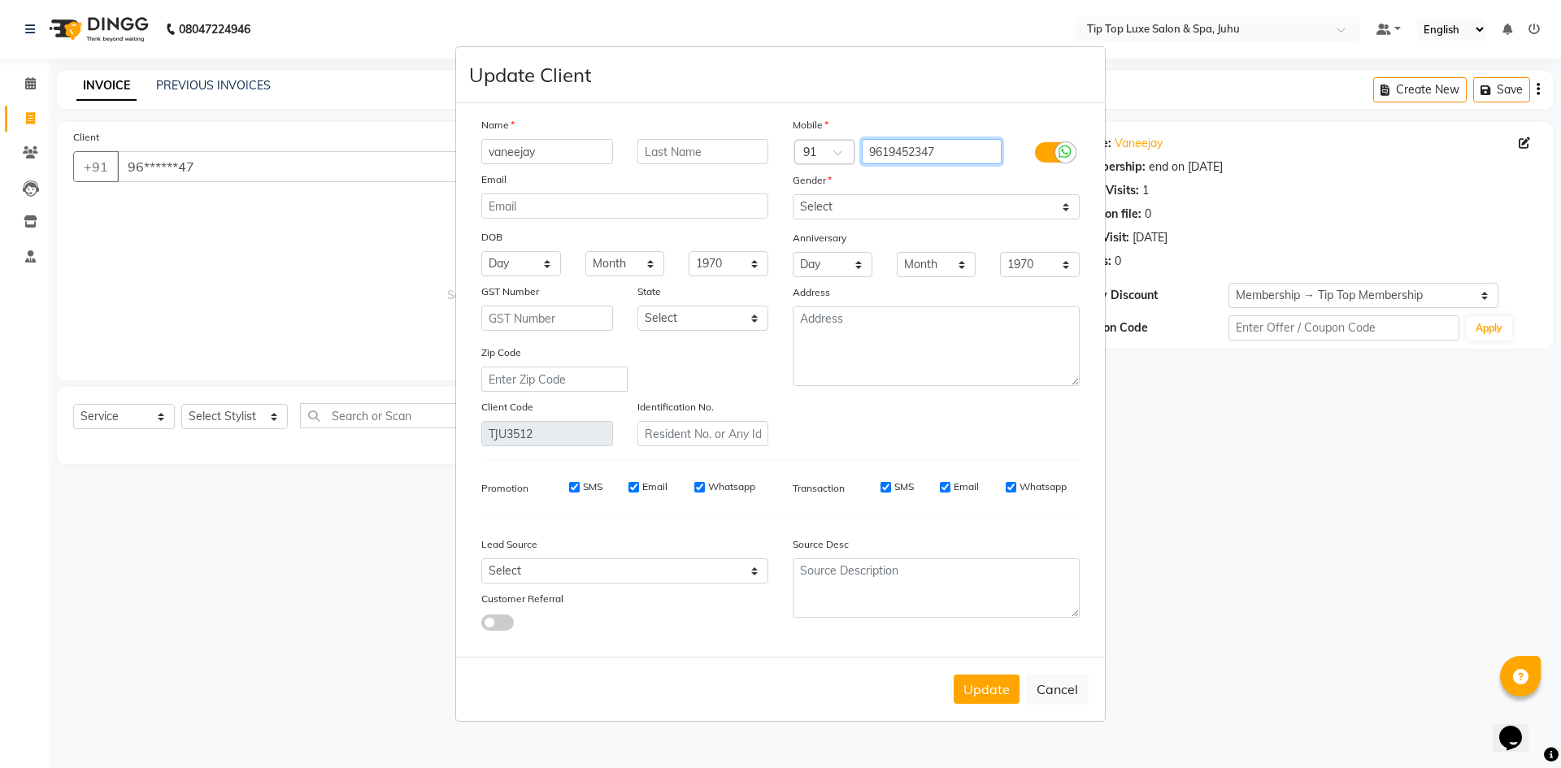
click at [946, 150] on input "9619452347" at bounding box center [932, 151] width 141 height 25
type input "9619452357"
click at [562, 149] on input "vaneejay" at bounding box center [547, 151] width 132 height 25
type input "v"
type input "[PERSON_NAME]"
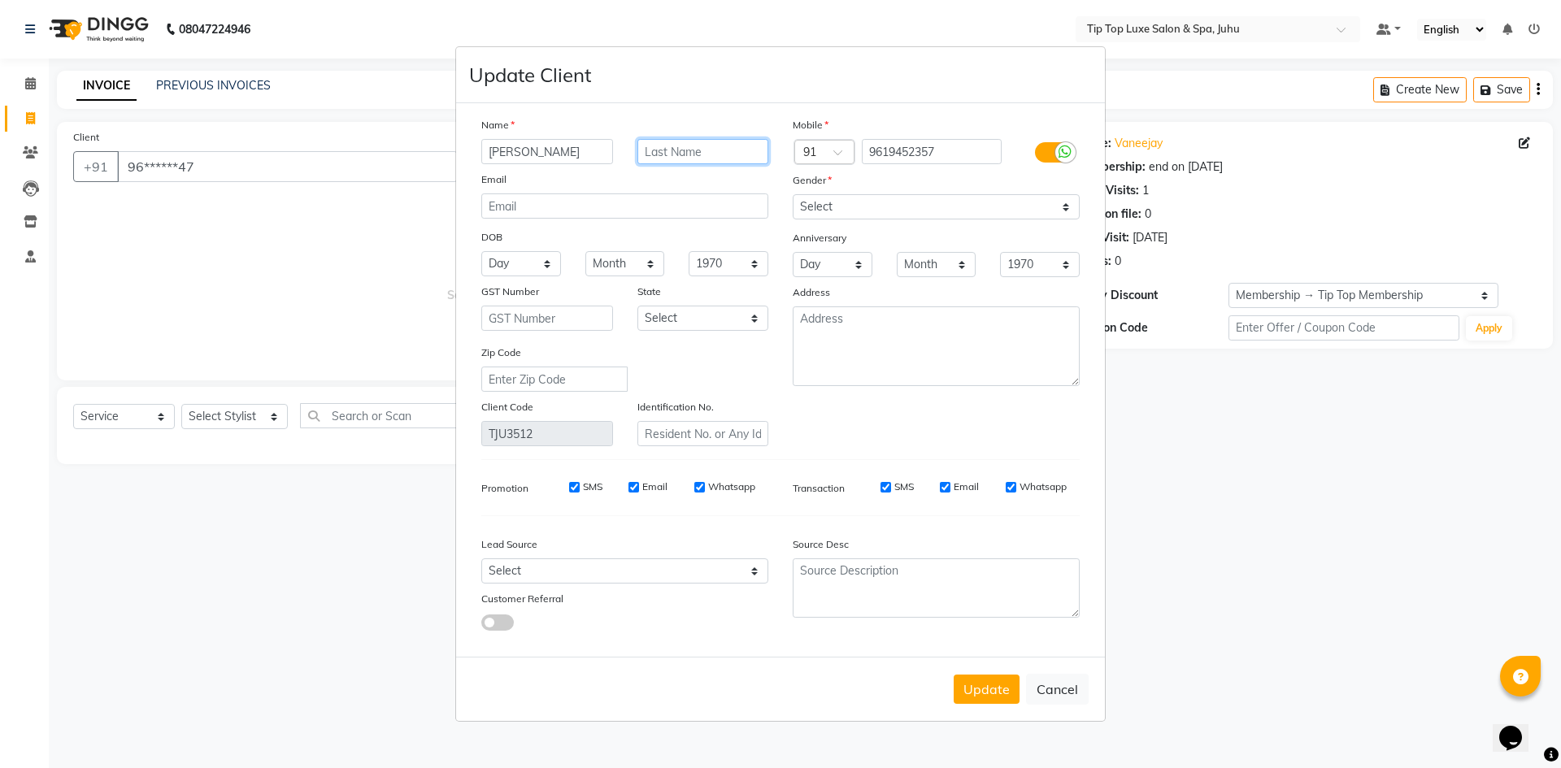
click at [658, 152] on input "text" at bounding box center [703, 151] width 132 height 25
type input "[DEMOGRAPHIC_DATA]"
click at [986, 693] on button "Update" at bounding box center [987, 689] width 66 height 29
type input "96******57"
select select
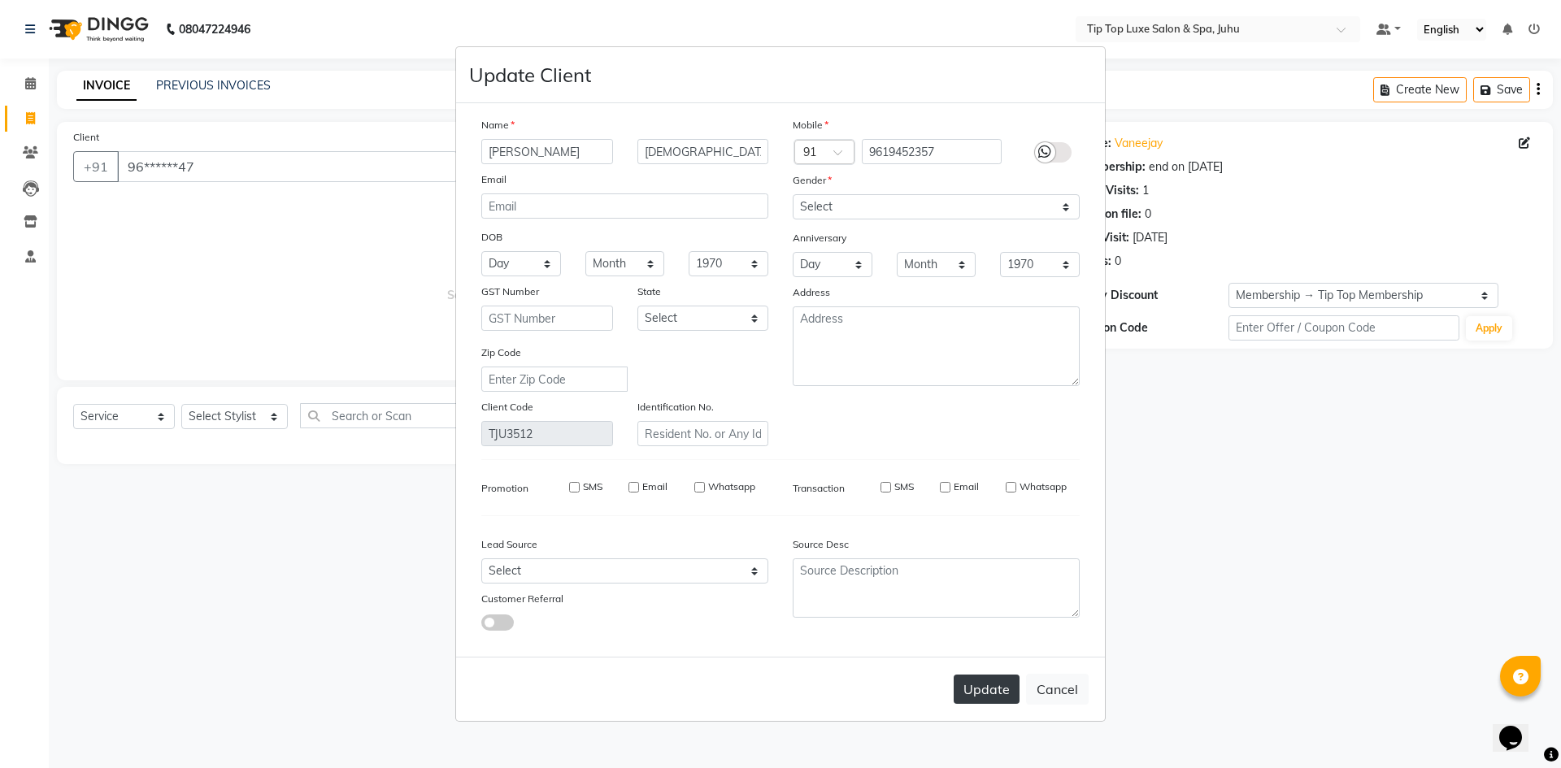
select select
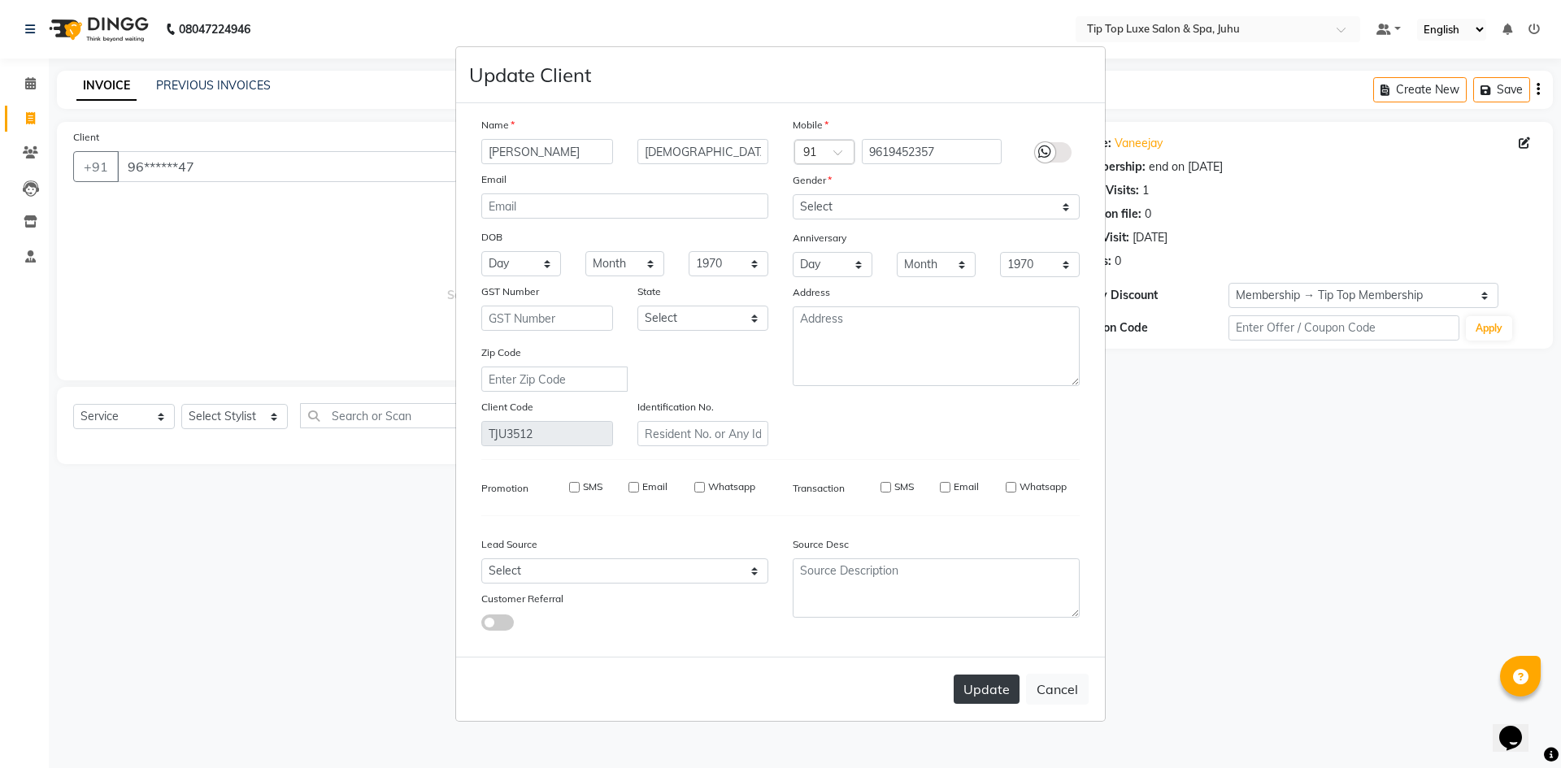
select select
checkbox input "false"
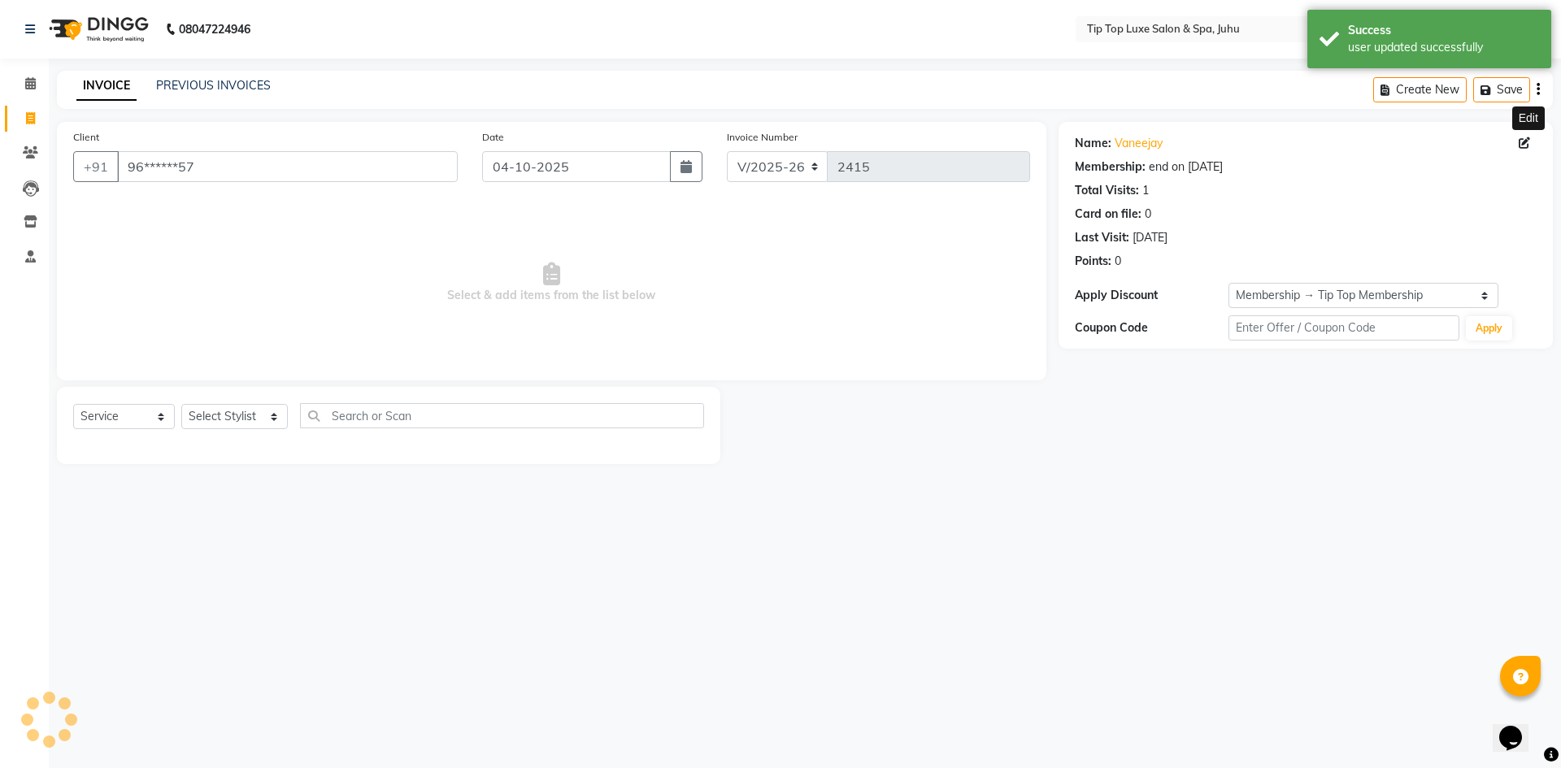
select select "2: Object"
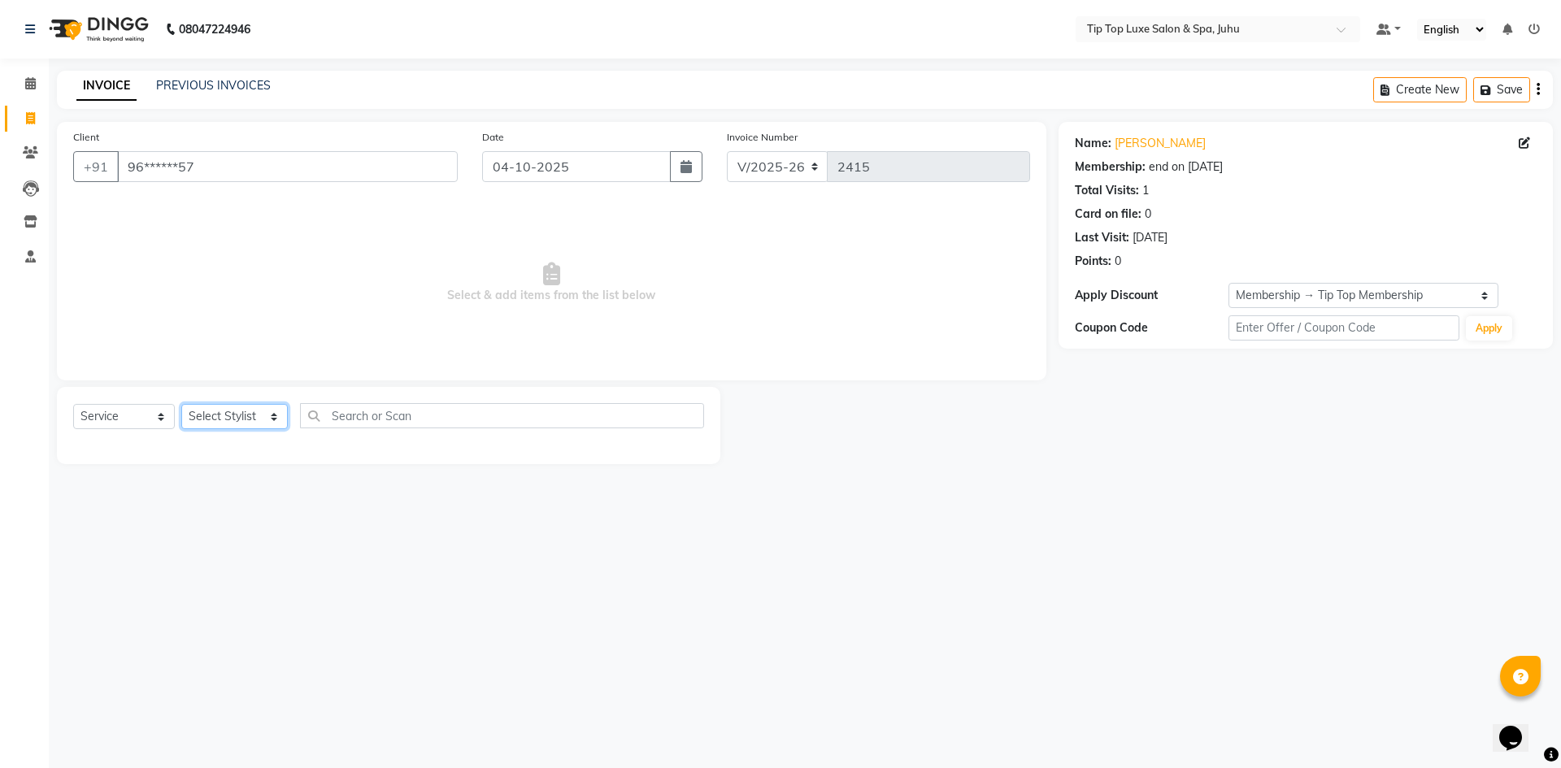
click at [228, 408] on select "Select Stylist [PERSON_NAME] admin [PERSON_NAME] creado ANAO [PERSON_NAME] Jyot…" at bounding box center [234, 416] width 106 height 25
select select "82321"
click at [181, 404] on select "Select Stylist [PERSON_NAME] admin [PERSON_NAME] creado ANAO [PERSON_NAME] Jyot…" at bounding box center [234, 416] width 106 height 25
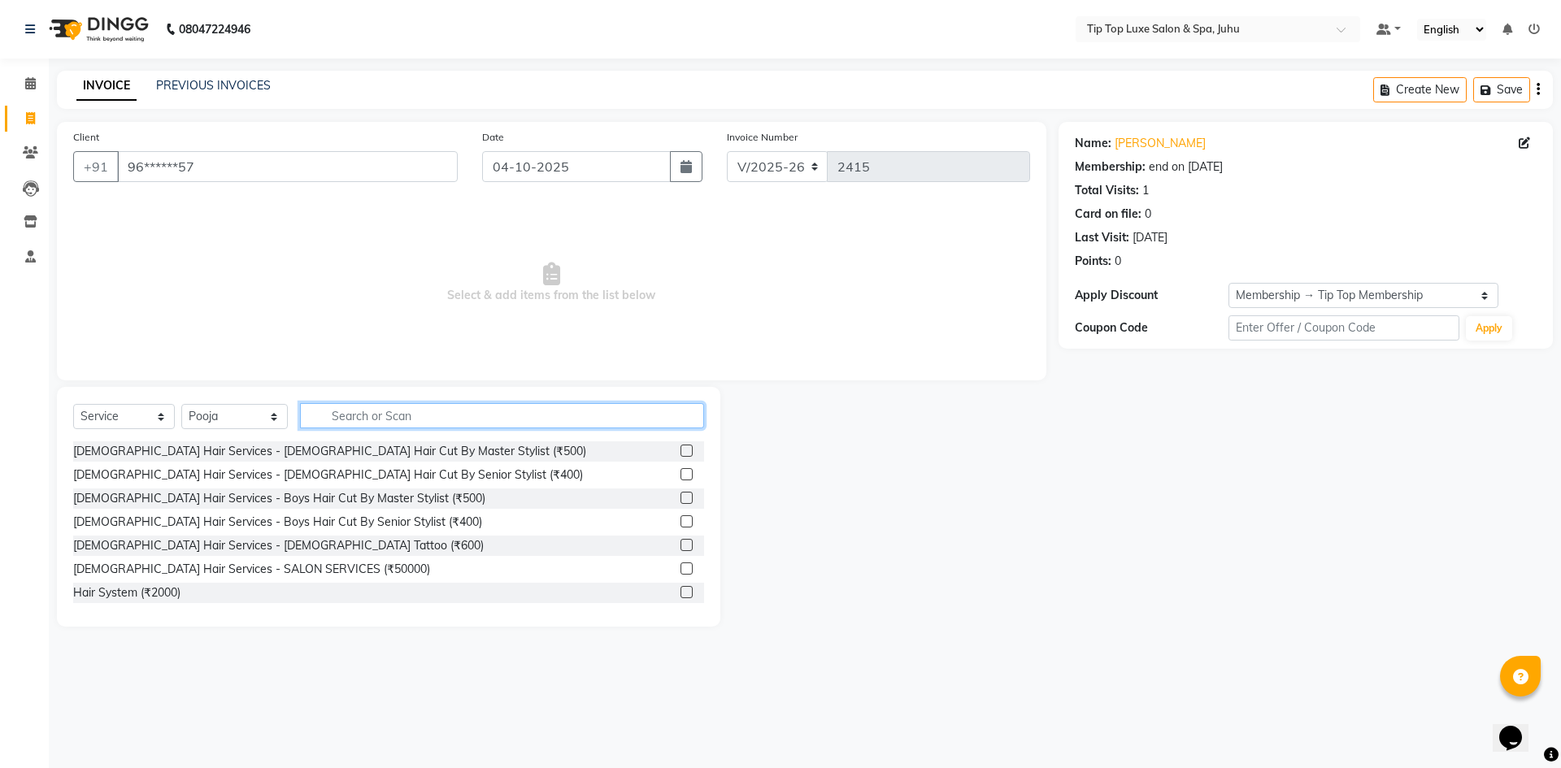
click at [365, 420] on input "text" at bounding box center [502, 415] width 405 height 25
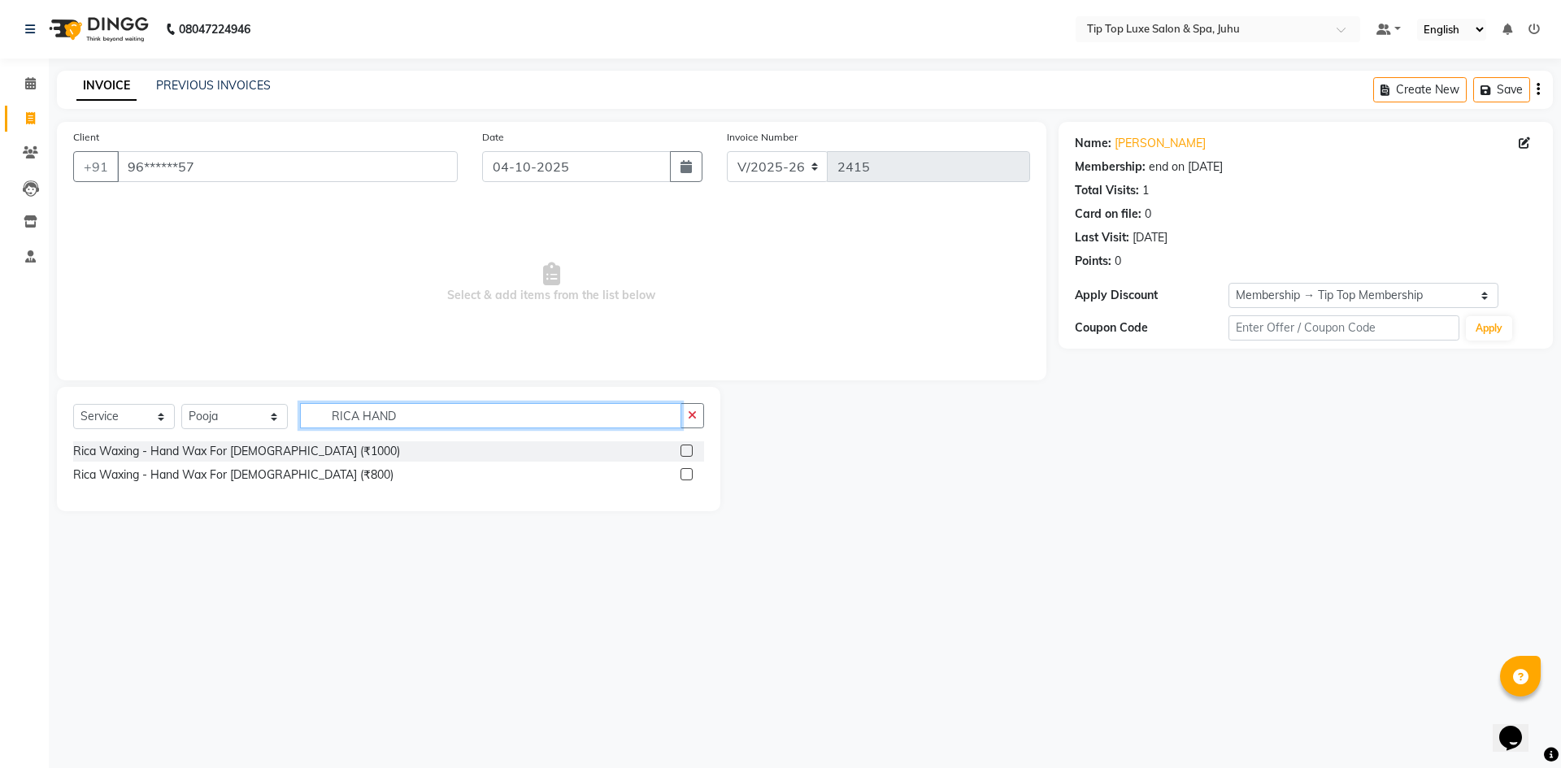
type input "RICA HAND"
click at [682, 473] on label at bounding box center [686, 474] width 12 height 12
click at [682, 473] on input "checkbox" at bounding box center [685, 475] width 11 height 11
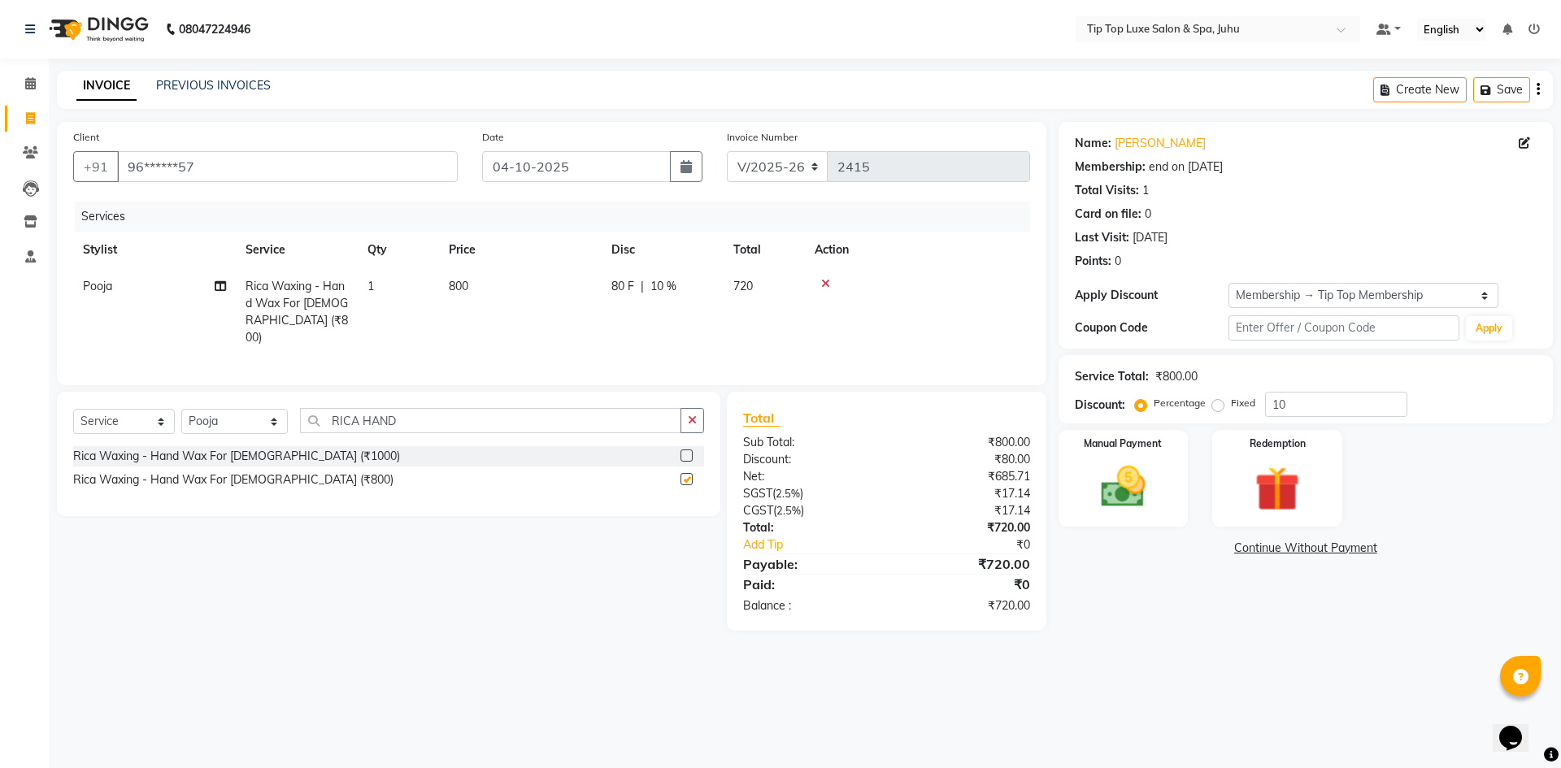
checkbox input "false"
click at [625, 402] on div "Select Service Product Membership Package Voucher Prepaid Gift Card Select Styl…" at bounding box center [388, 454] width 663 height 124
click at [412, 419] on input "RICA HAND" at bounding box center [491, 420] width 382 height 25
click at [415, 419] on input "RICA HAND" at bounding box center [491, 420] width 382 height 25
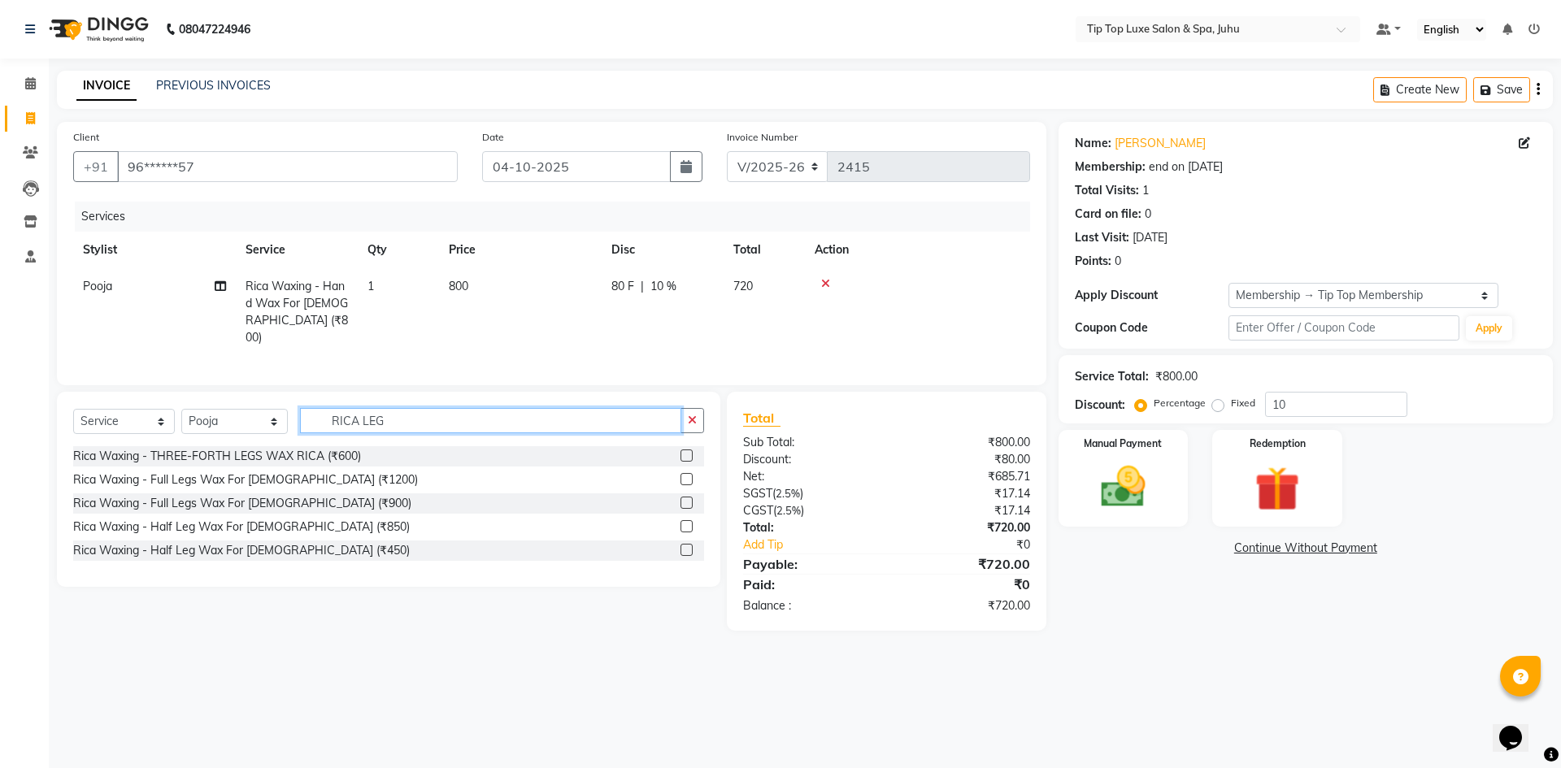
type input "RICA LEG"
click at [686, 498] on label at bounding box center [686, 503] width 12 height 12
click at [686, 498] on input "checkbox" at bounding box center [685, 503] width 11 height 11
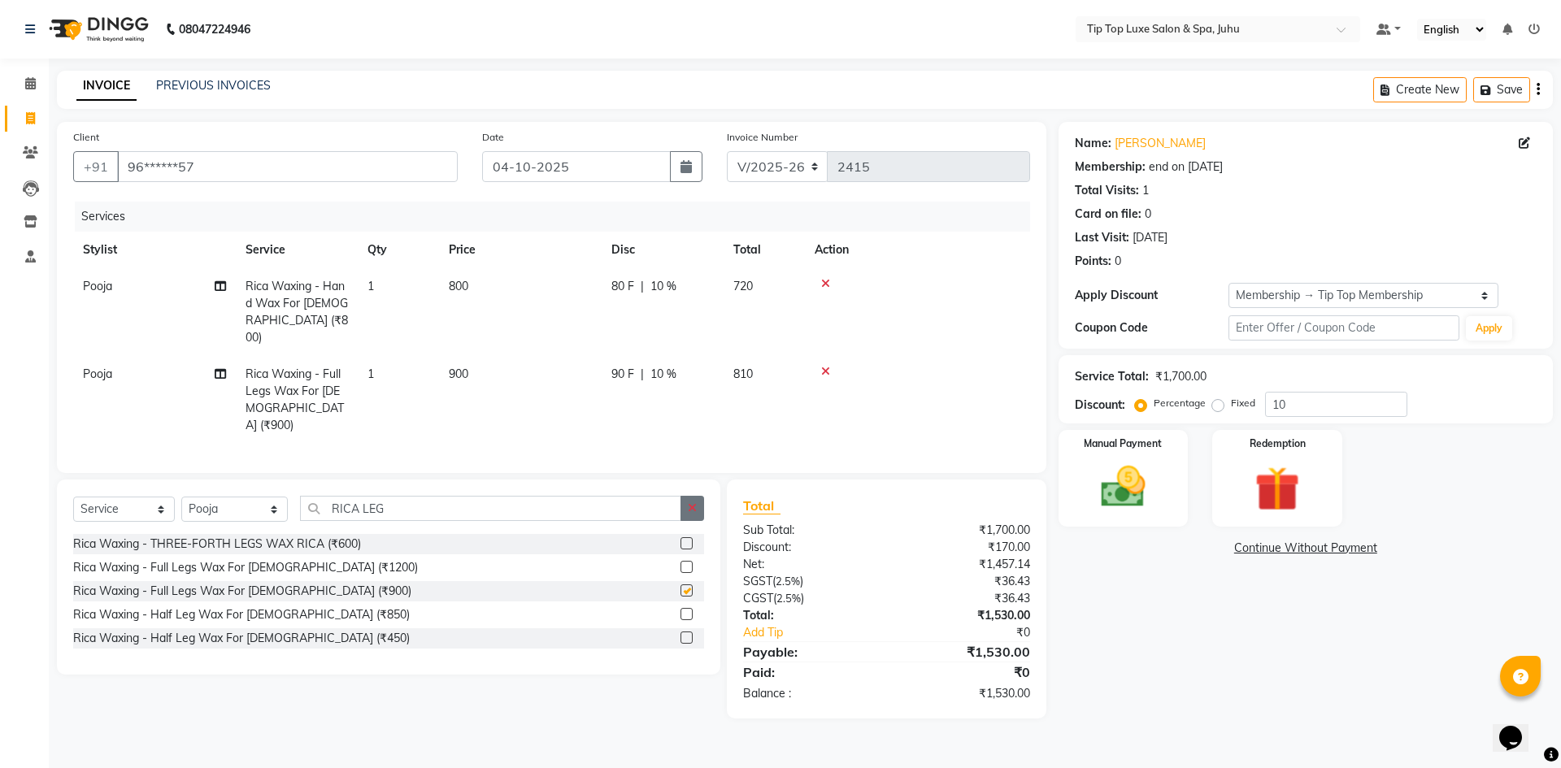
checkbox input "false"
click at [541, 496] on input "RICA LEG" at bounding box center [491, 508] width 382 height 25
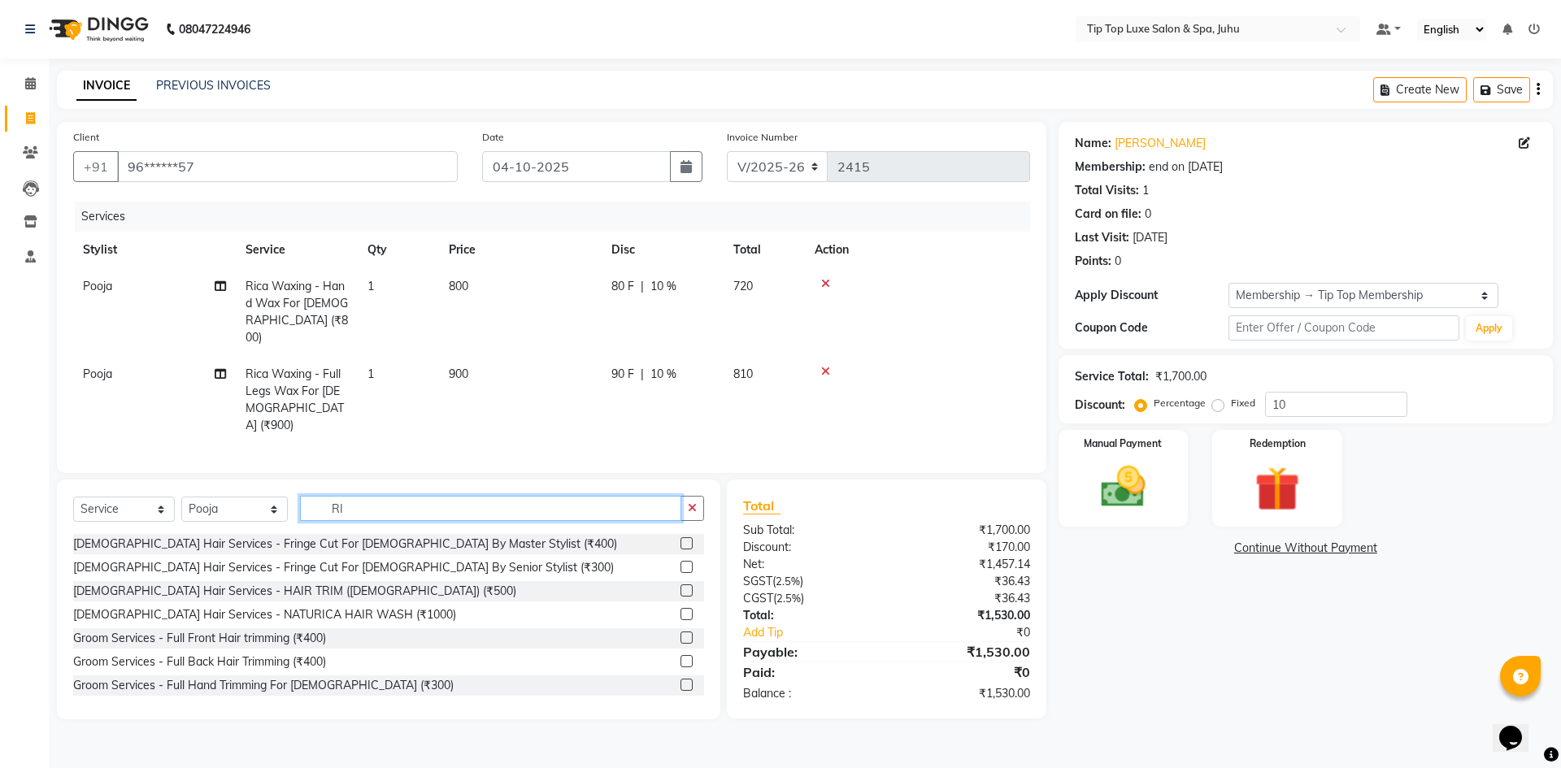
type input "R"
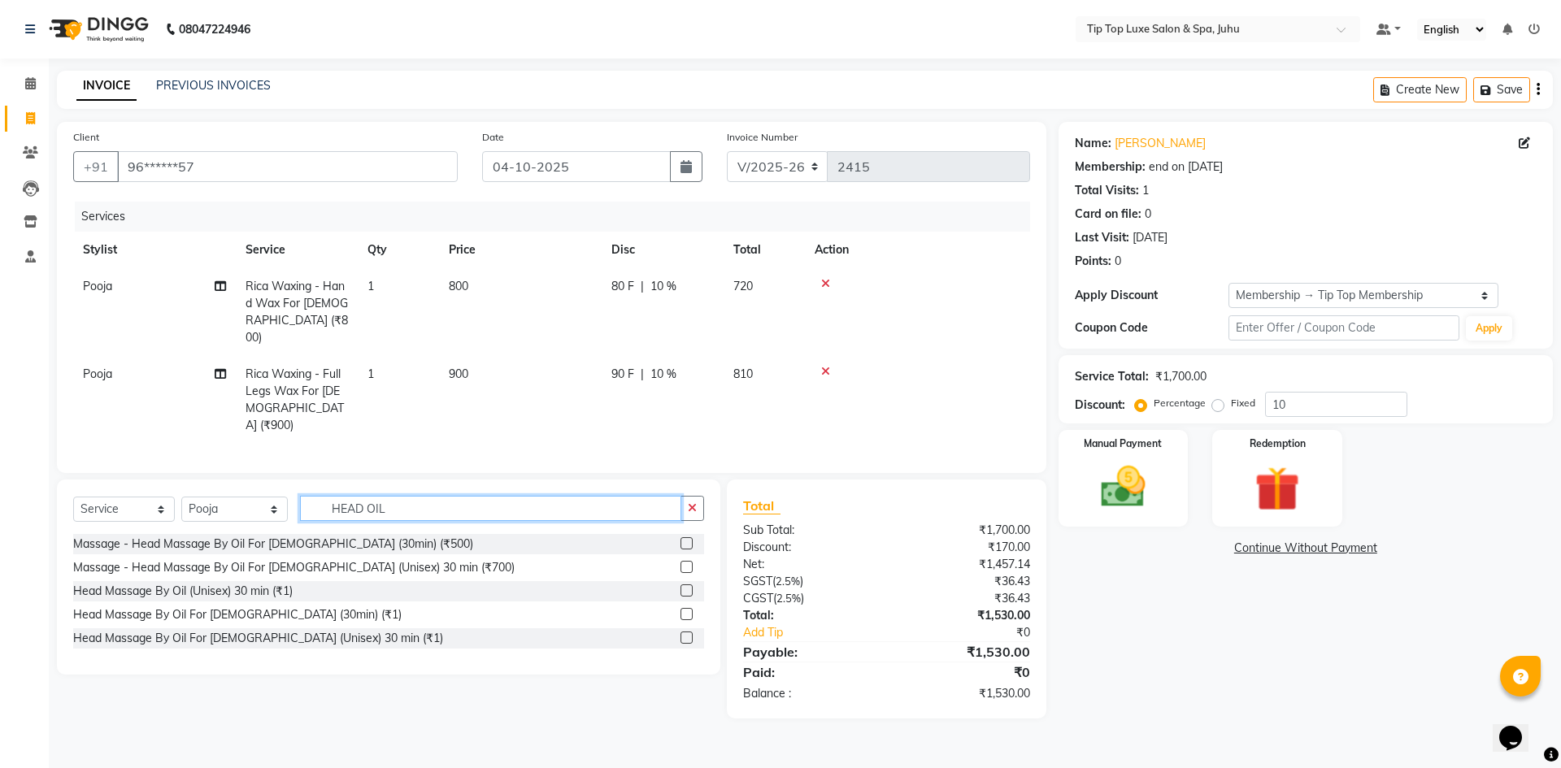
type input "HEAD OIL"
click at [688, 561] on label at bounding box center [686, 567] width 12 height 12
click at [688, 563] on input "checkbox" at bounding box center [685, 568] width 11 height 11
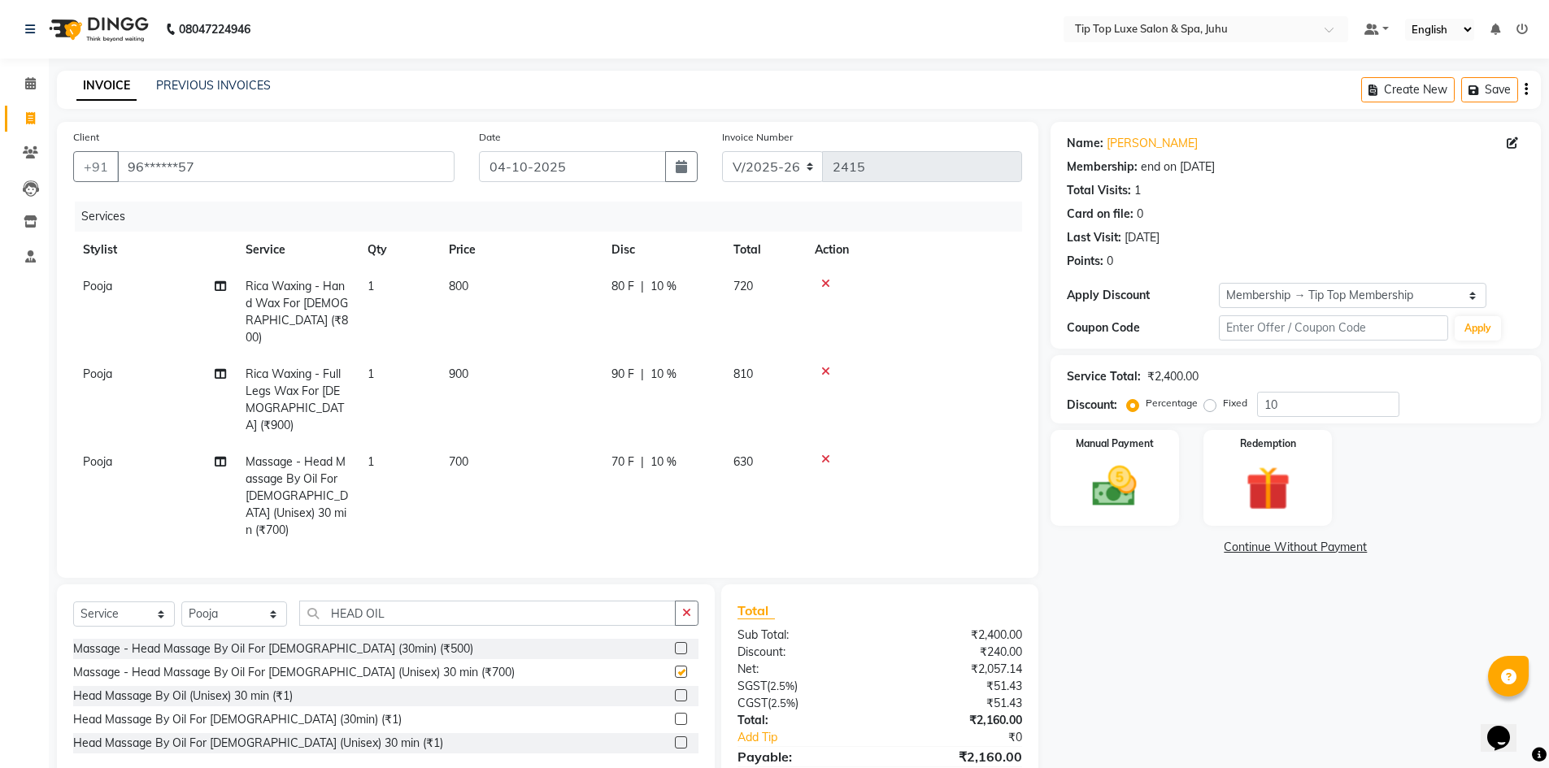
checkbox input "false"
click at [689, 607] on icon "button" at bounding box center [686, 612] width 9 height 11
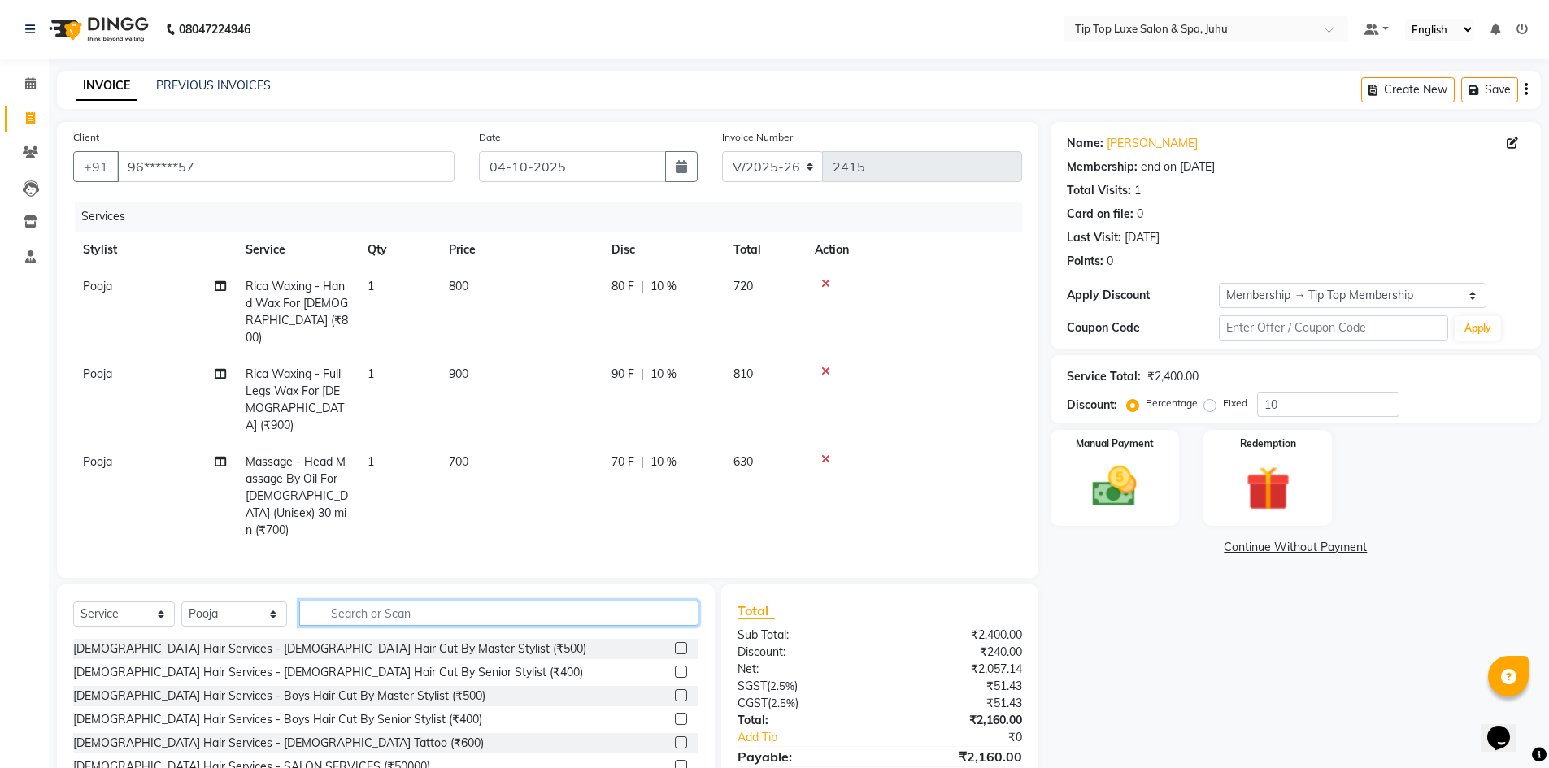
click at [614, 601] on input "text" at bounding box center [498, 613] width 399 height 25
type input "NORMAL HAIR"
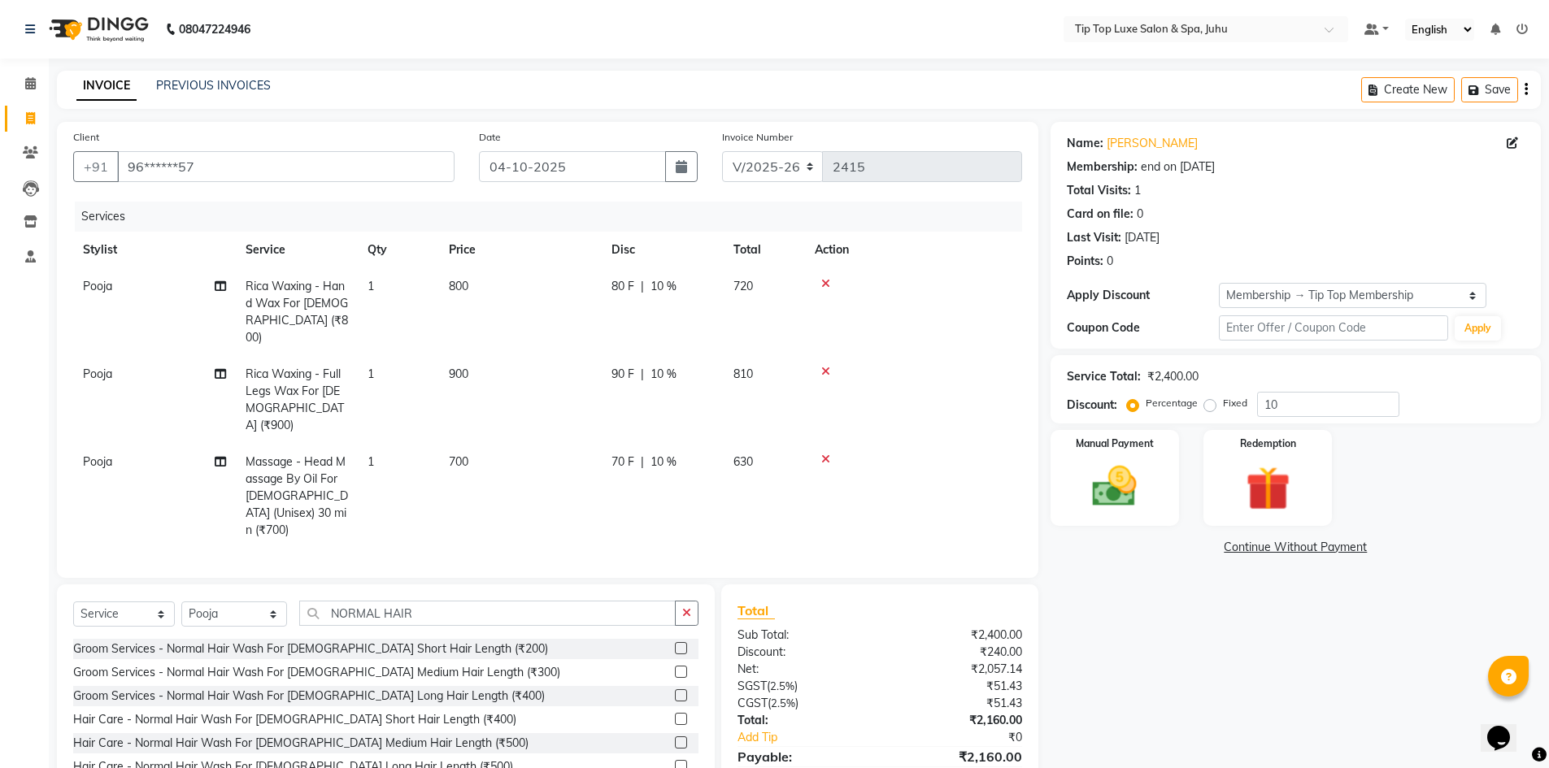
click at [675, 737] on label at bounding box center [681, 743] width 12 height 12
click at [675, 738] on input "checkbox" at bounding box center [680, 743] width 11 height 11
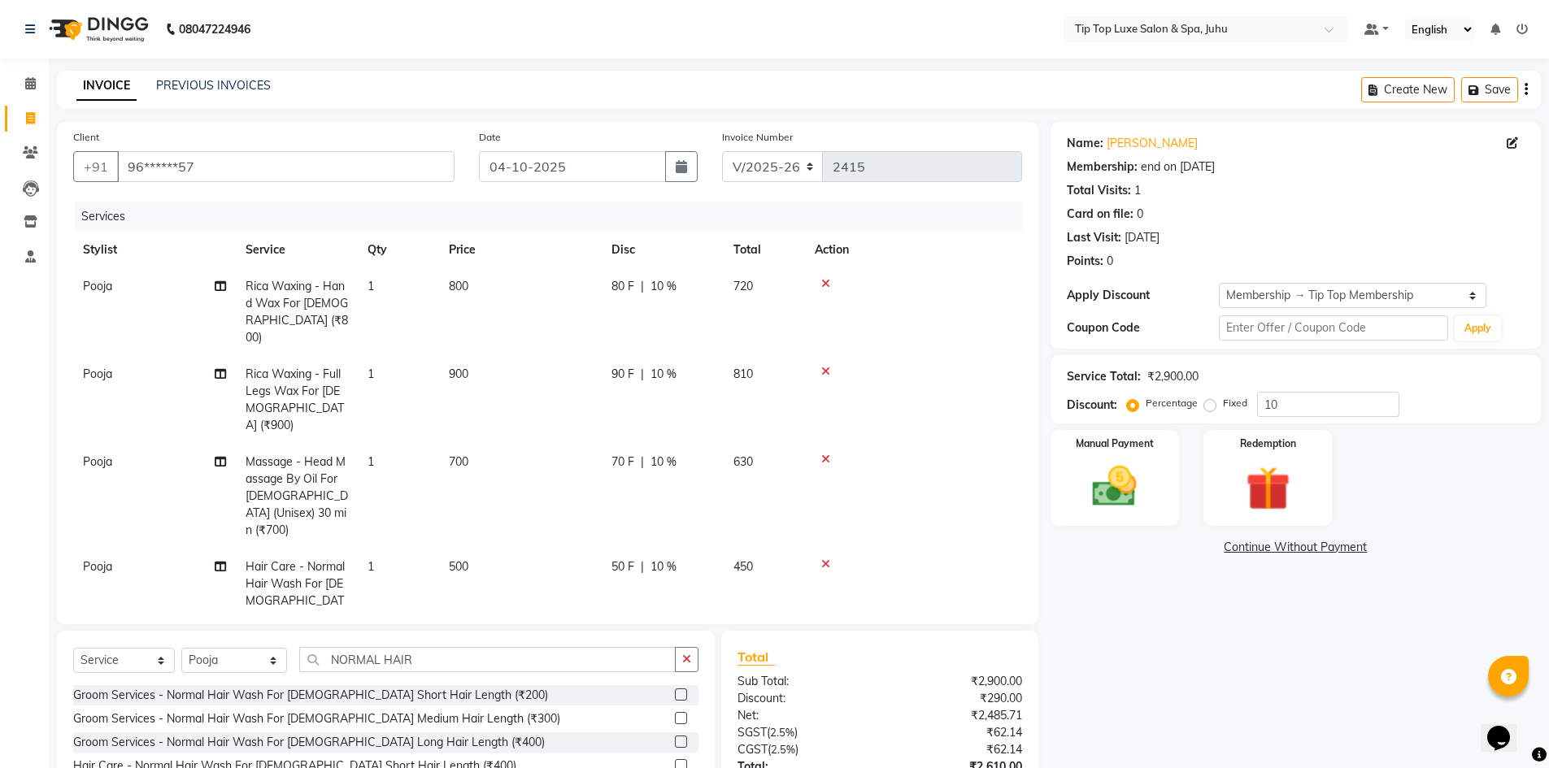
checkbox input "false"
drag, startPoint x: 496, startPoint y: 659, endPoint x: 493, endPoint y: 645, distance: 14.8
click at [493, 654] on input "NORMAL HAIR" at bounding box center [487, 659] width 376 height 25
type input "N"
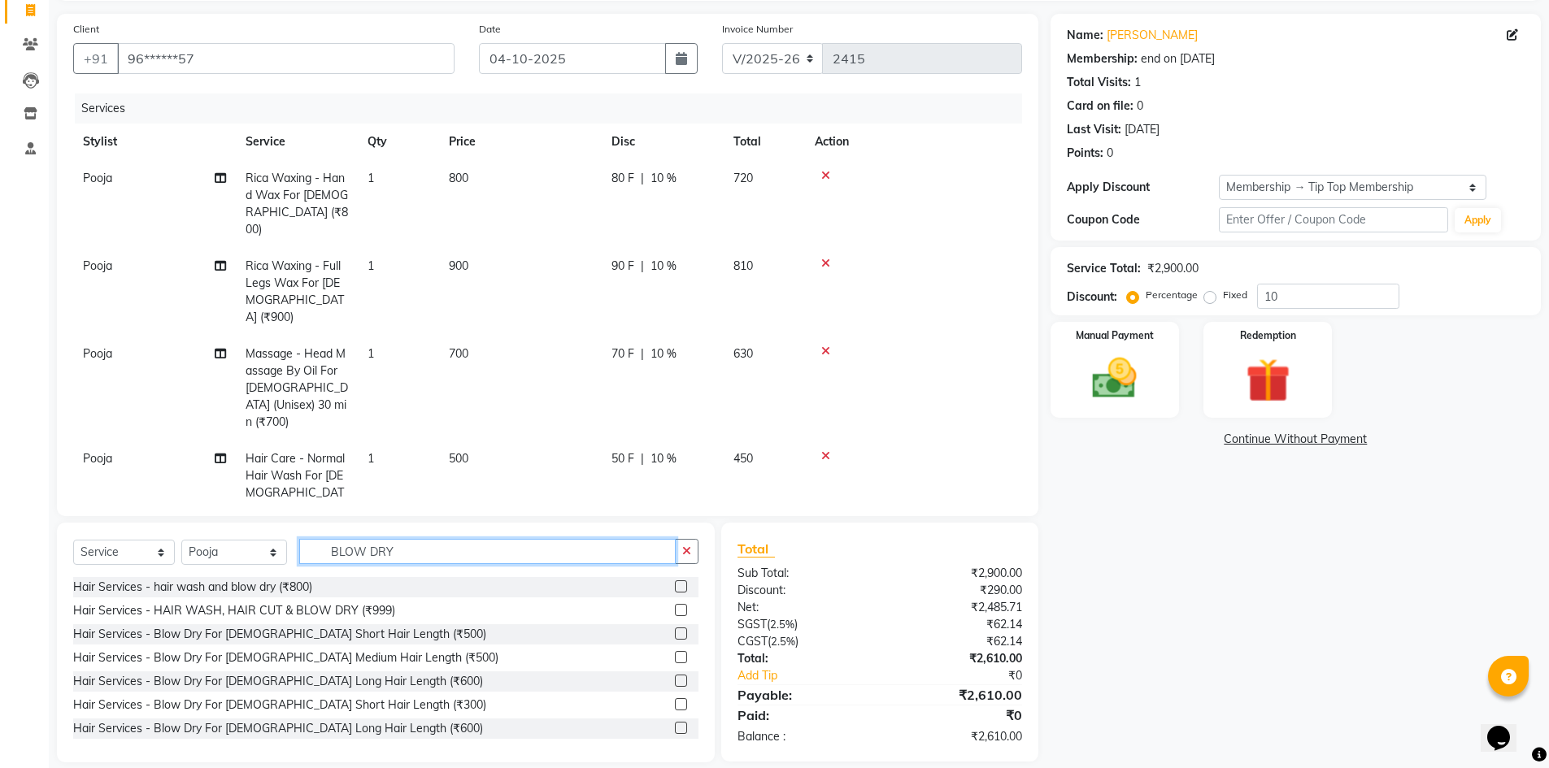
scroll to position [127, 0]
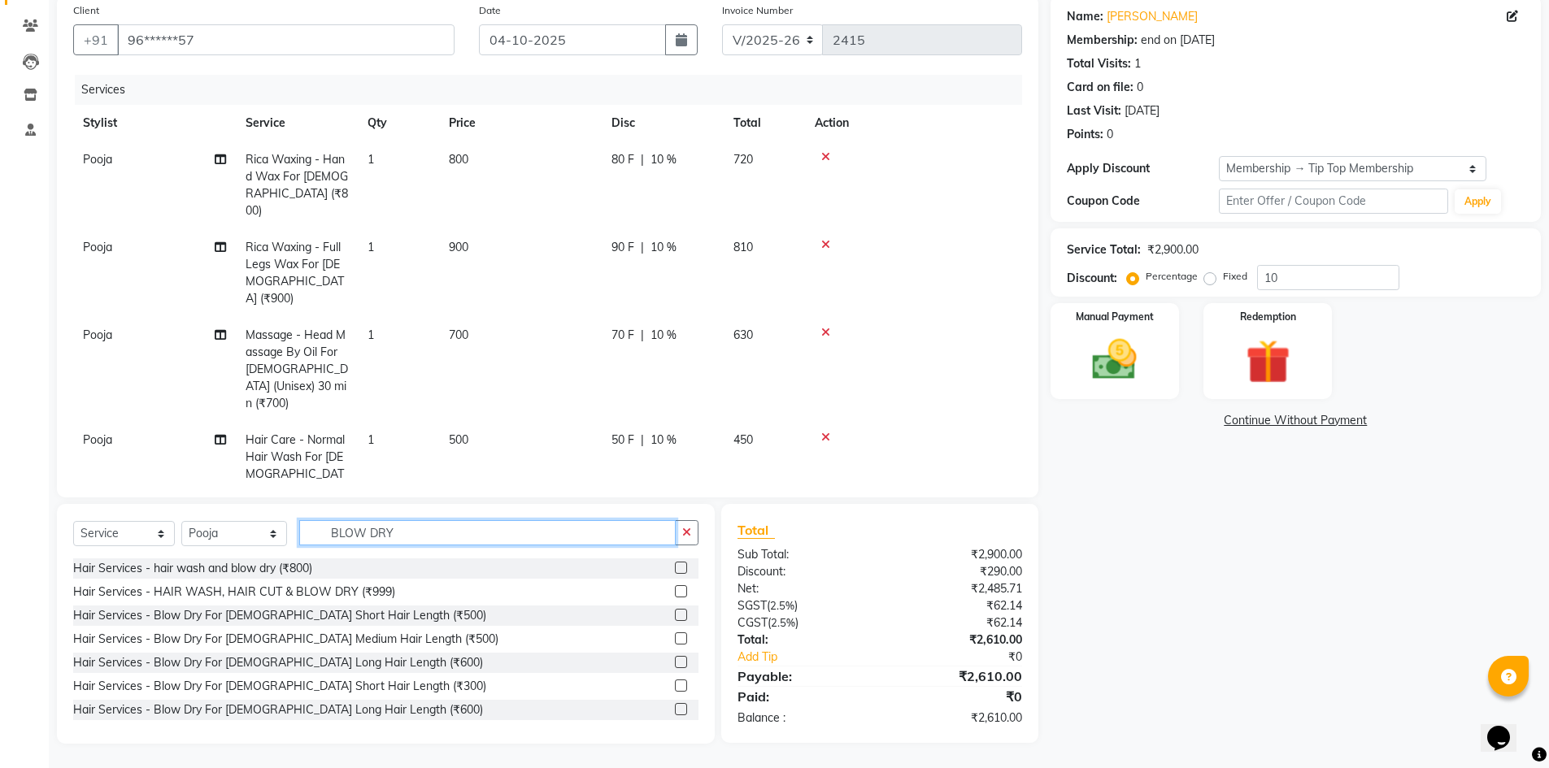
type input "BLOW DRY"
click at [675, 637] on label at bounding box center [681, 638] width 12 height 12
click at [675, 637] on input "checkbox" at bounding box center [680, 639] width 11 height 11
checkbox input "false"
click at [1097, 364] on img at bounding box center [1114, 359] width 75 height 53
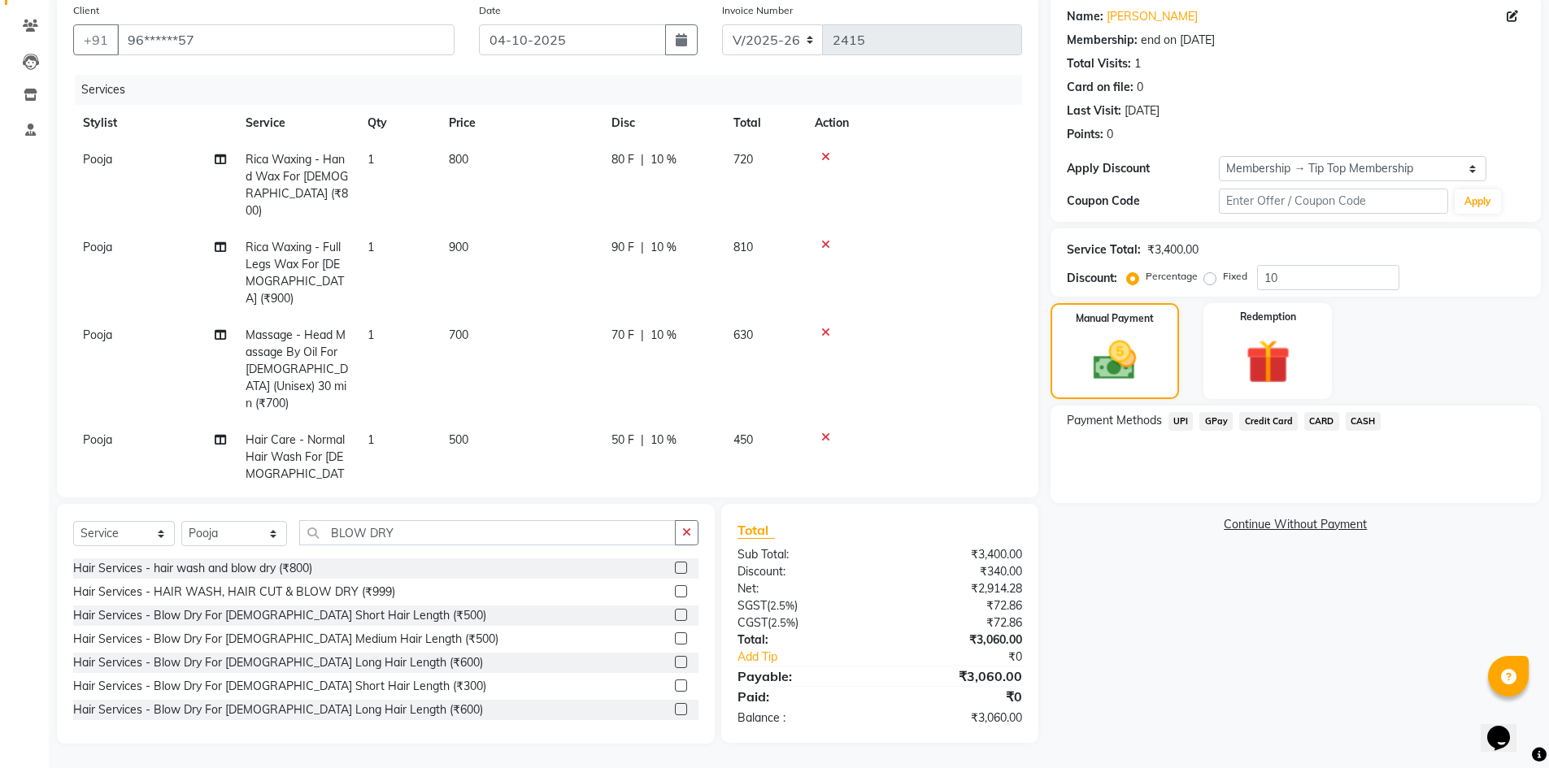
click at [1175, 422] on span "UPI" at bounding box center [1180, 421] width 25 height 19
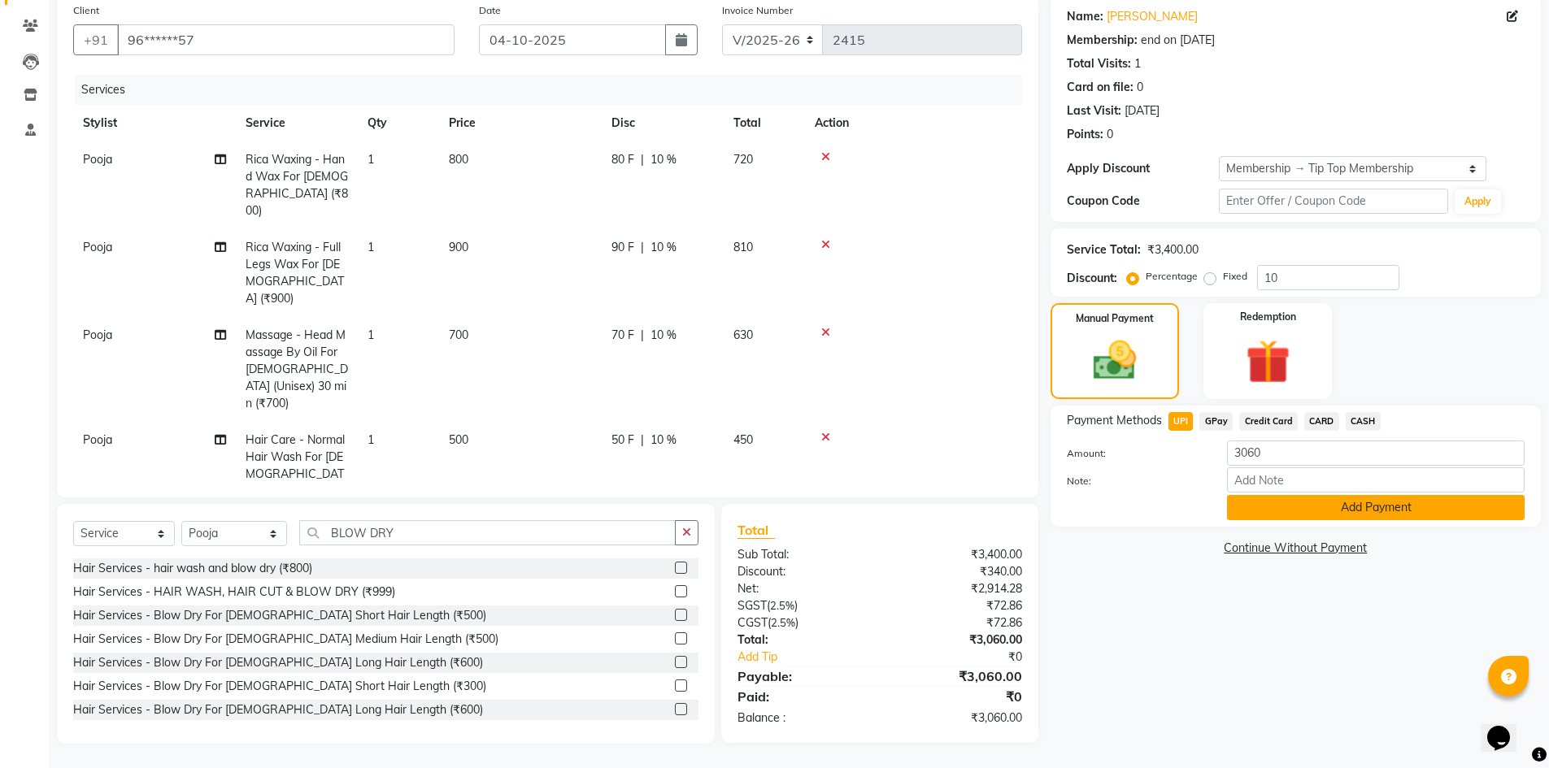
click at [1271, 505] on button "Add Payment" at bounding box center [1376, 507] width 298 height 25
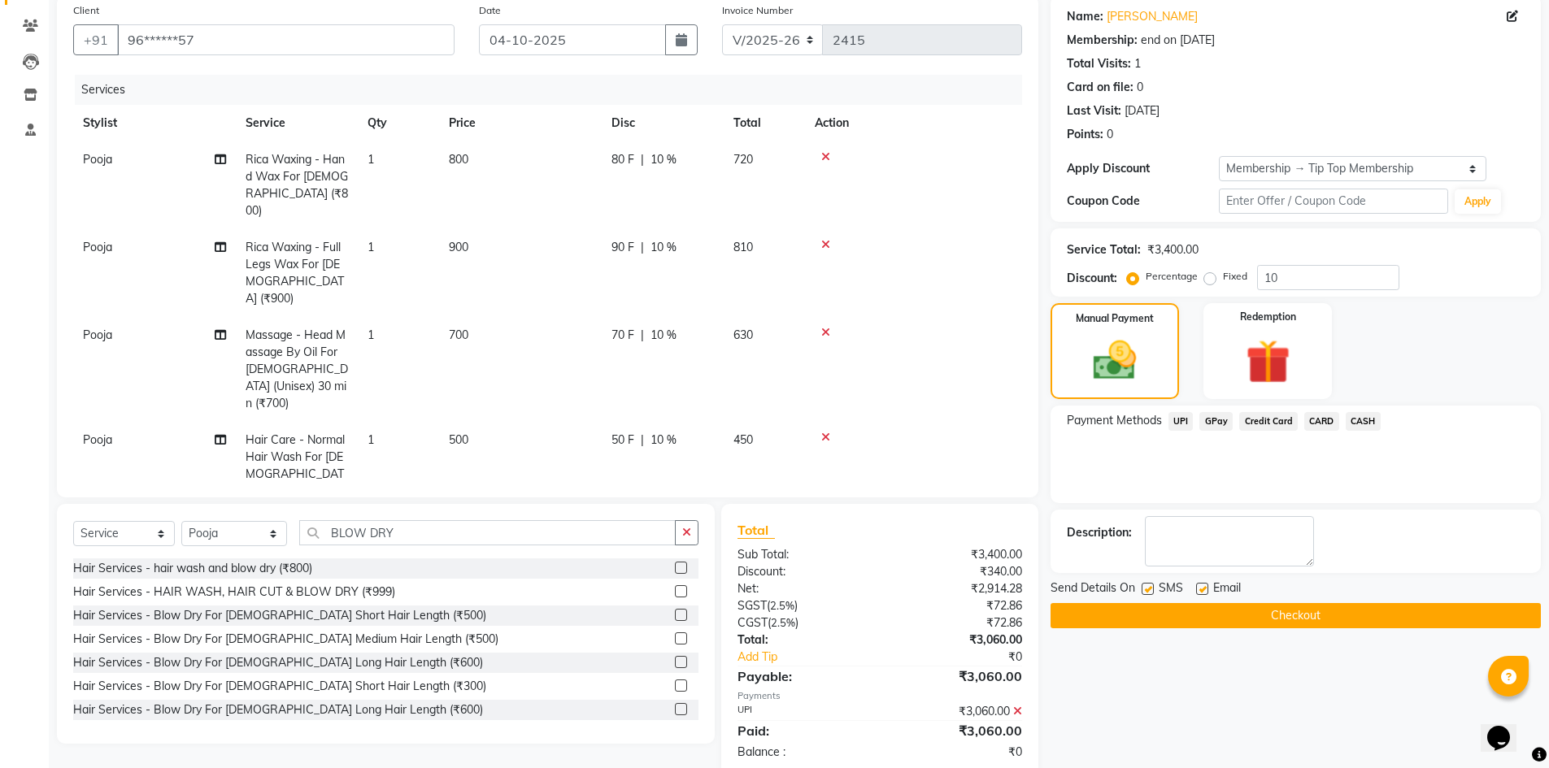
click at [1227, 613] on button "Checkout" at bounding box center [1295, 615] width 490 height 25
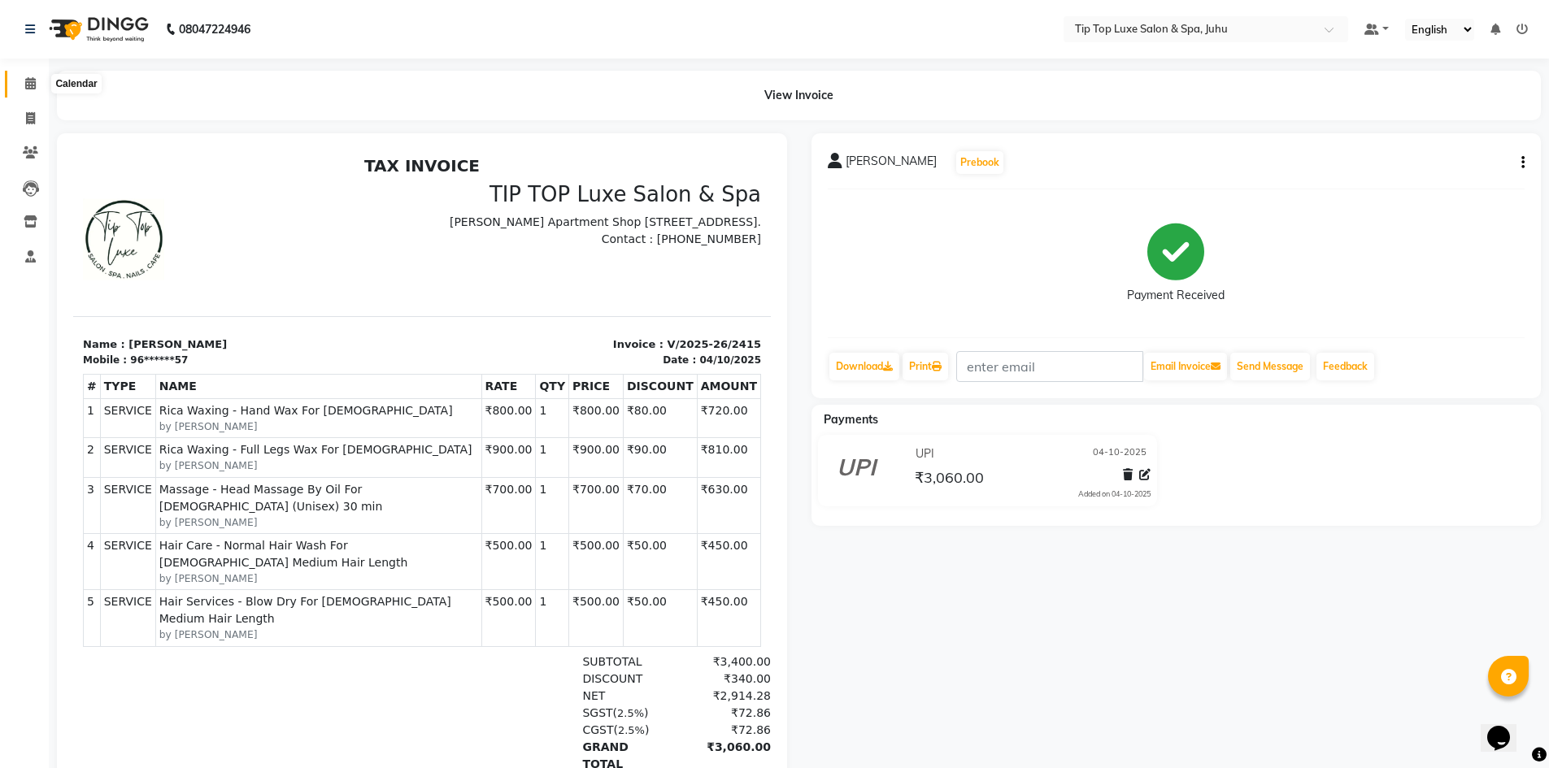
click at [32, 86] on icon at bounding box center [30, 83] width 11 height 12
